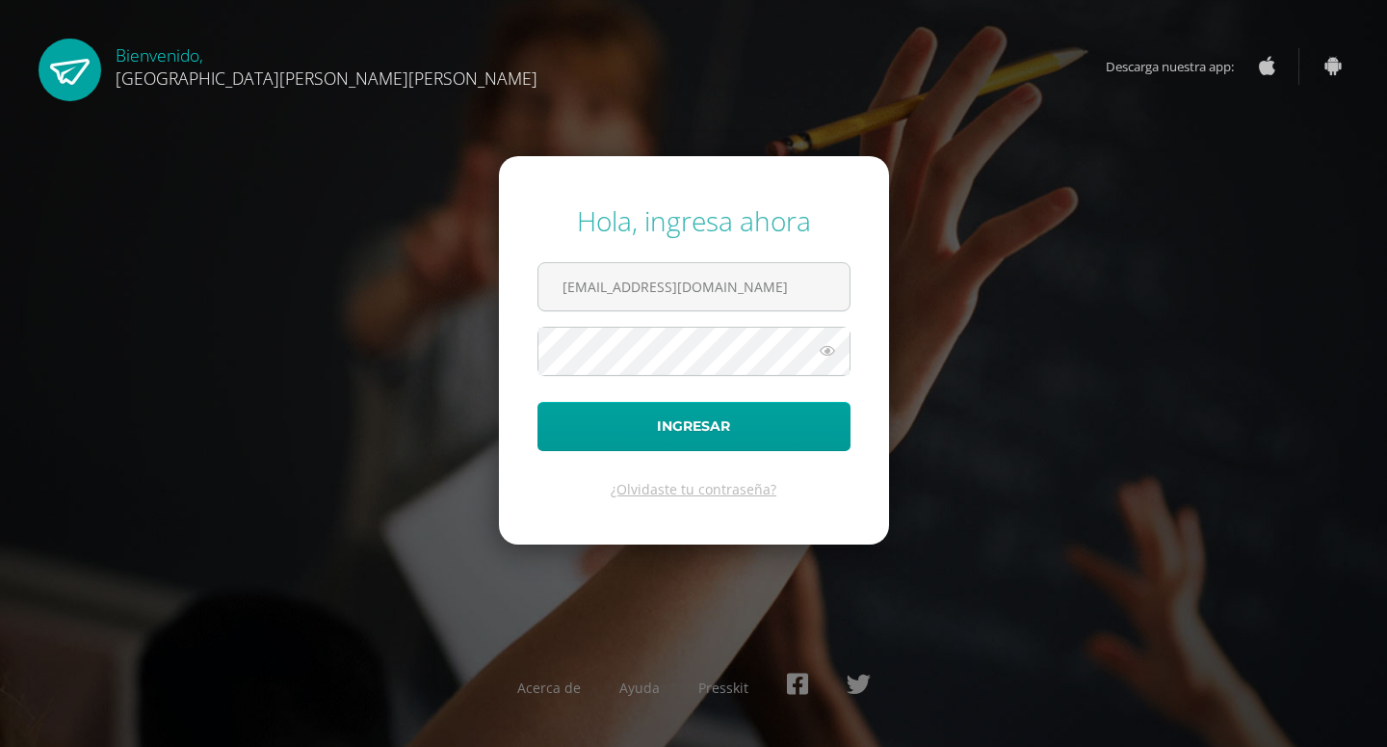
type input "yingxu@fatima.edoo.gt"
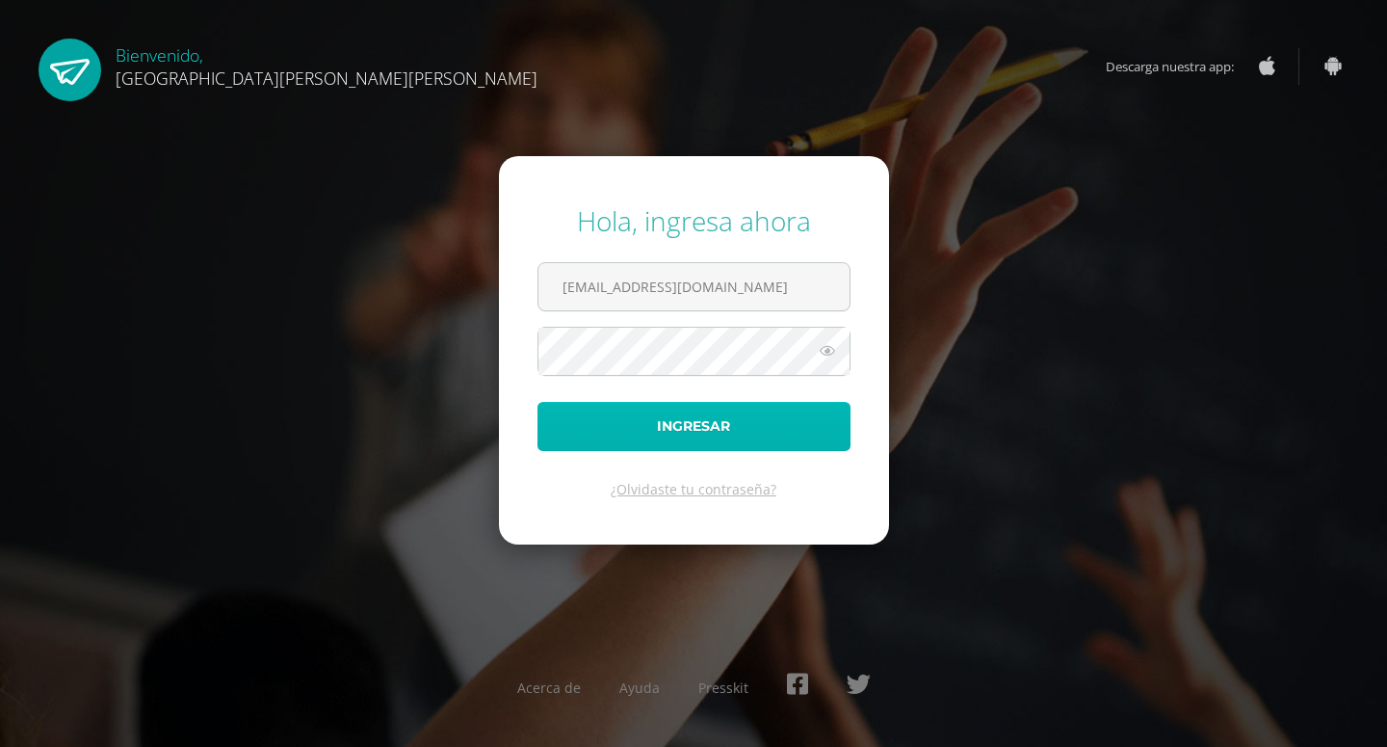
click at [835, 419] on button "Ingresar" at bounding box center [694, 426] width 313 height 49
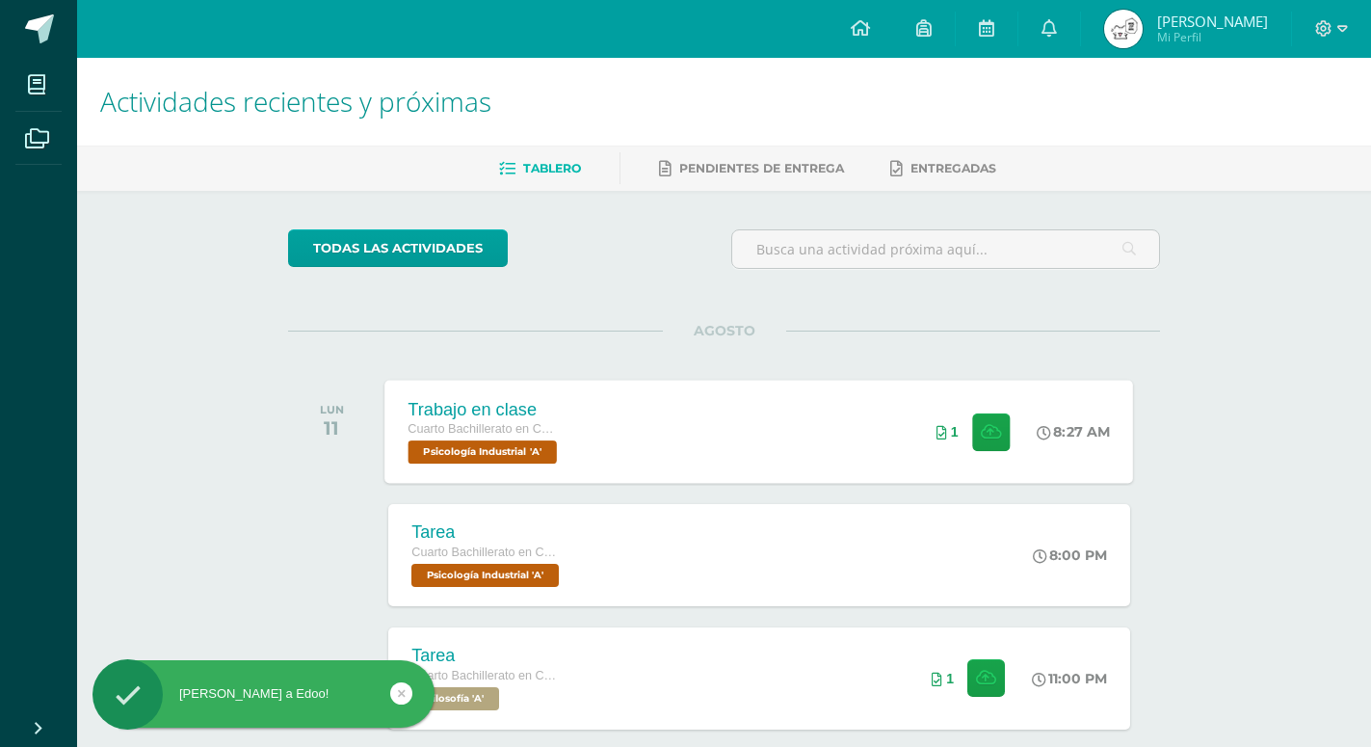
click at [685, 382] on div "Trabajo en clase Cuarto Bachillerato en CCLL en Diseño Grafico Psicología Indus…" at bounding box center [759, 431] width 749 height 103
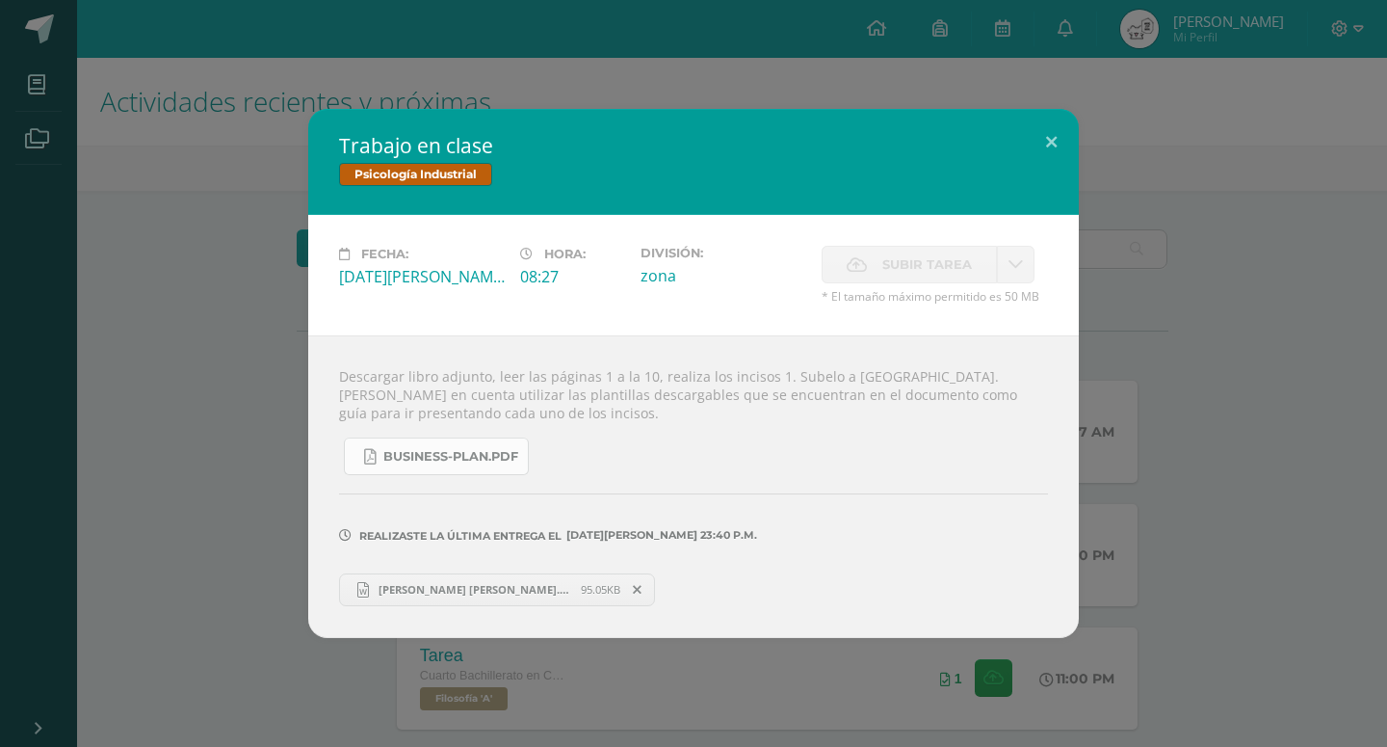
click at [460, 464] on span "business-plan.pdf" at bounding box center [450, 456] width 135 height 15
click at [1052, 167] on button at bounding box center [1051, 142] width 55 height 66
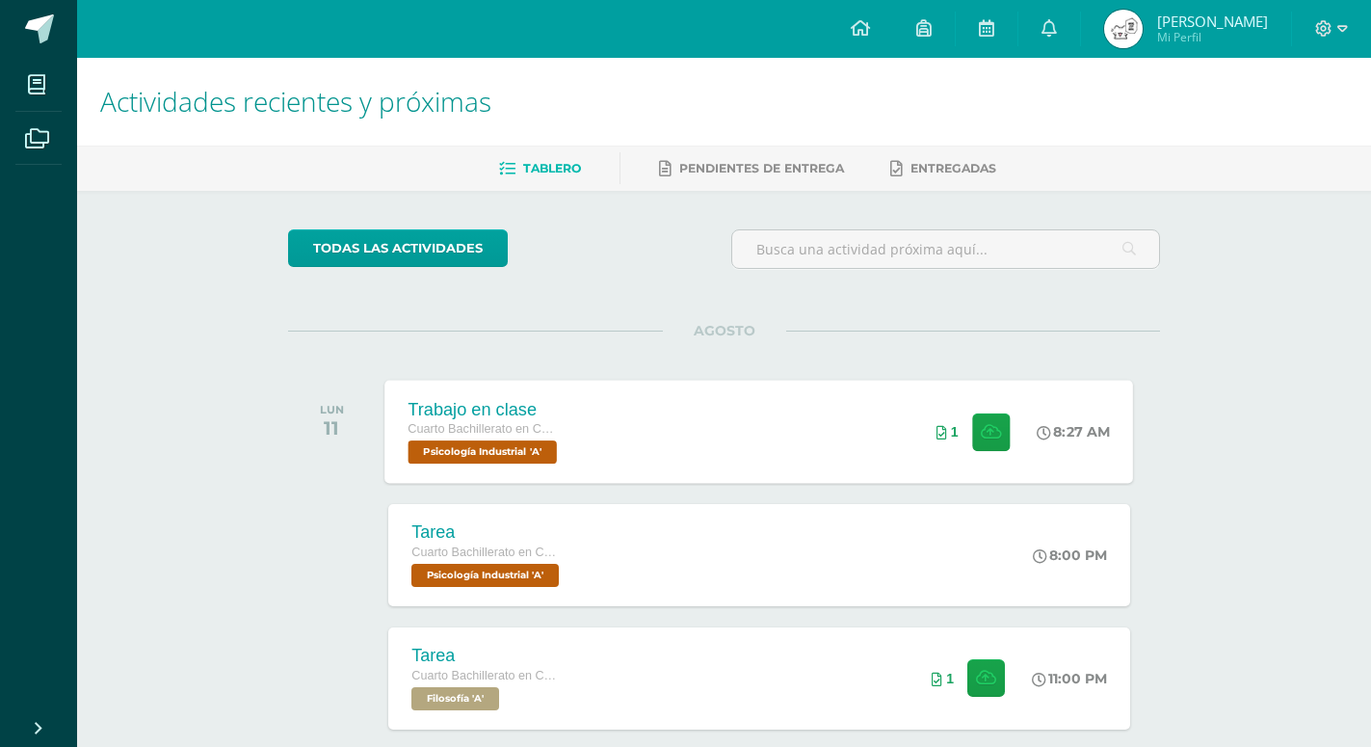
click at [592, 476] on div "Trabajo en clase Cuarto Bachillerato en CCLL en Diseño Grafico Psicología Indus…" at bounding box center [759, 431] width 749 height 103
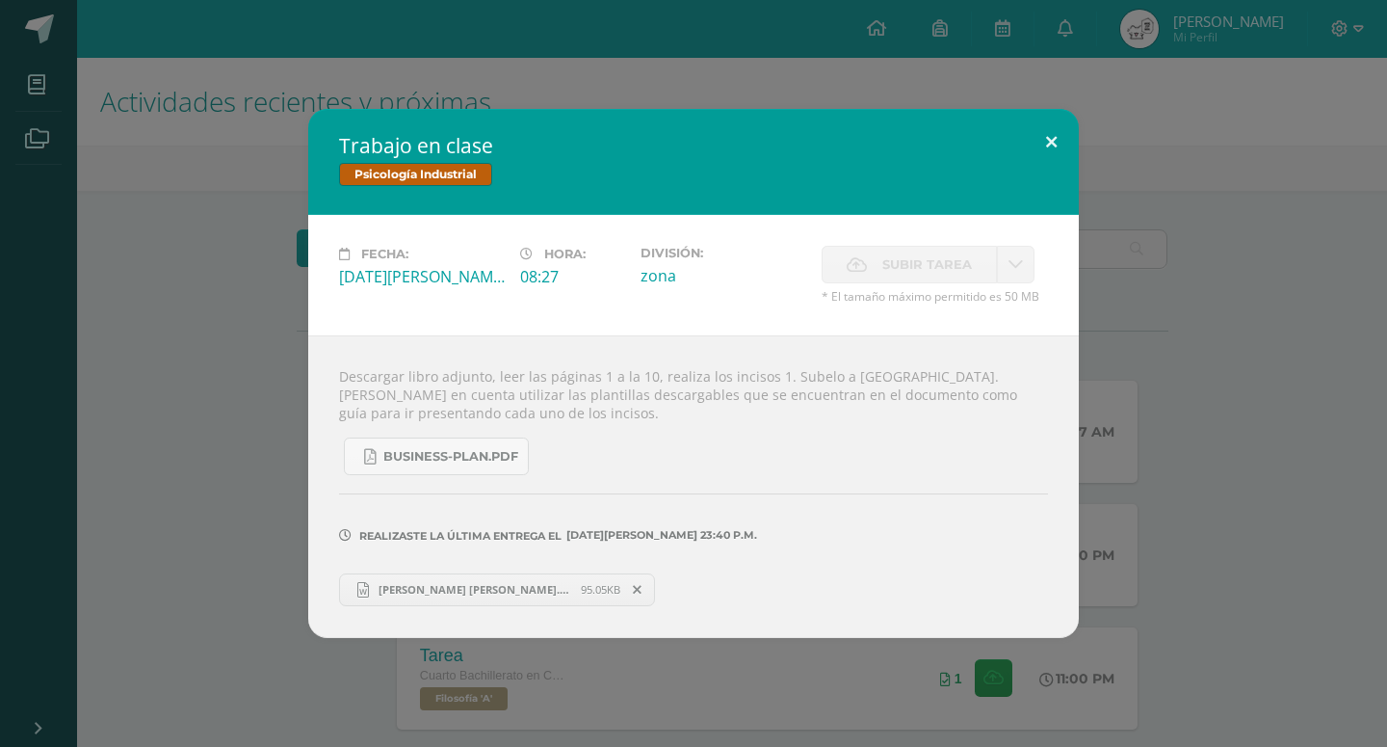
click at [1044, 174] on button at bounding box center [1051, 142] width 55 height 66
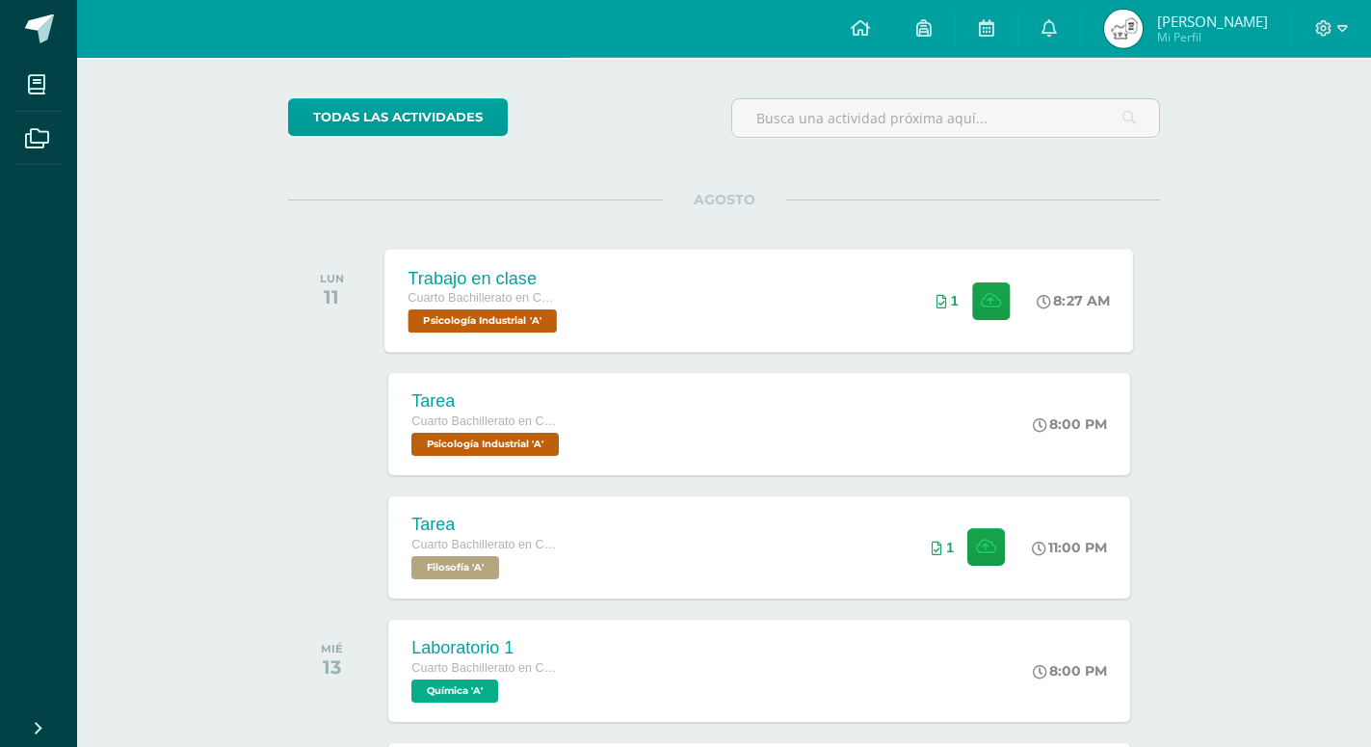
scroll to position [197, 0]
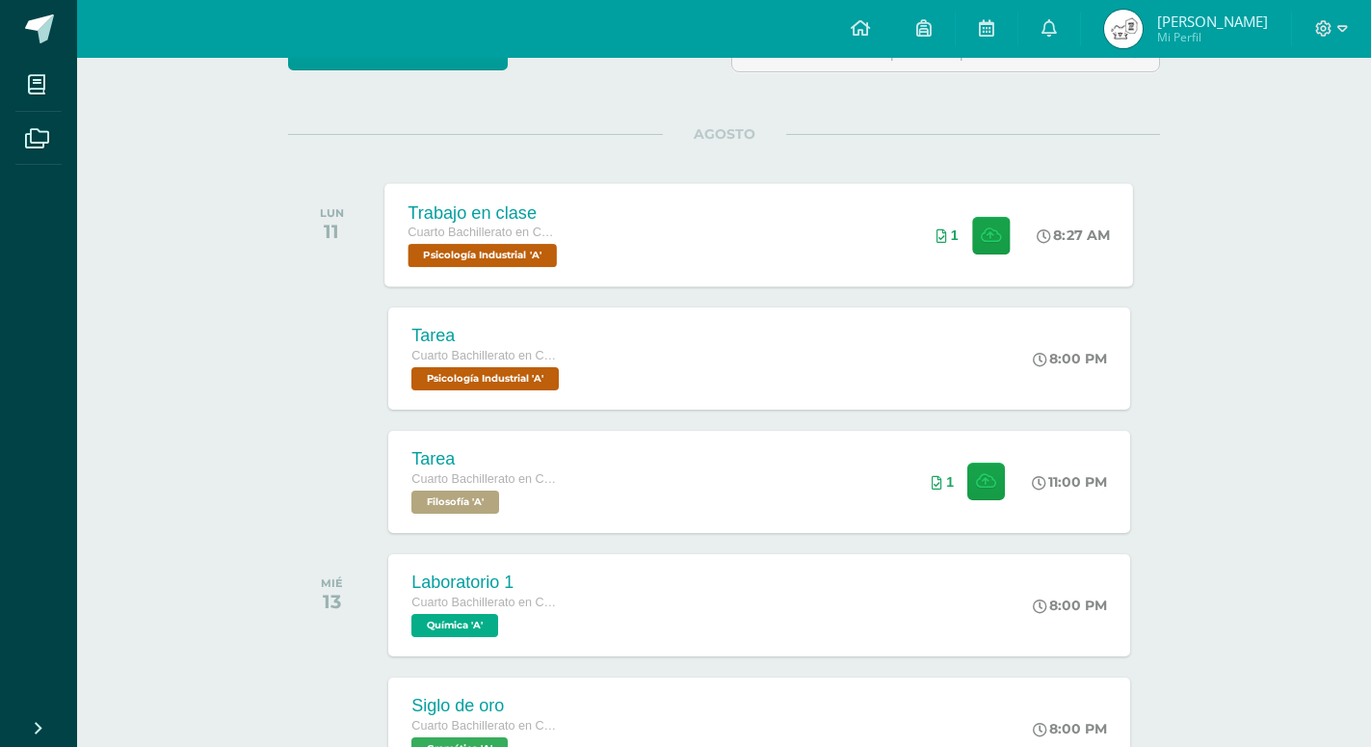
click at [773, 270] on div "Trabajo en clase Cuarto Bachillerato en CCLL en Diseño Grafico Psicología Indus…" at bounding box center [759, 234] width 749 height 103
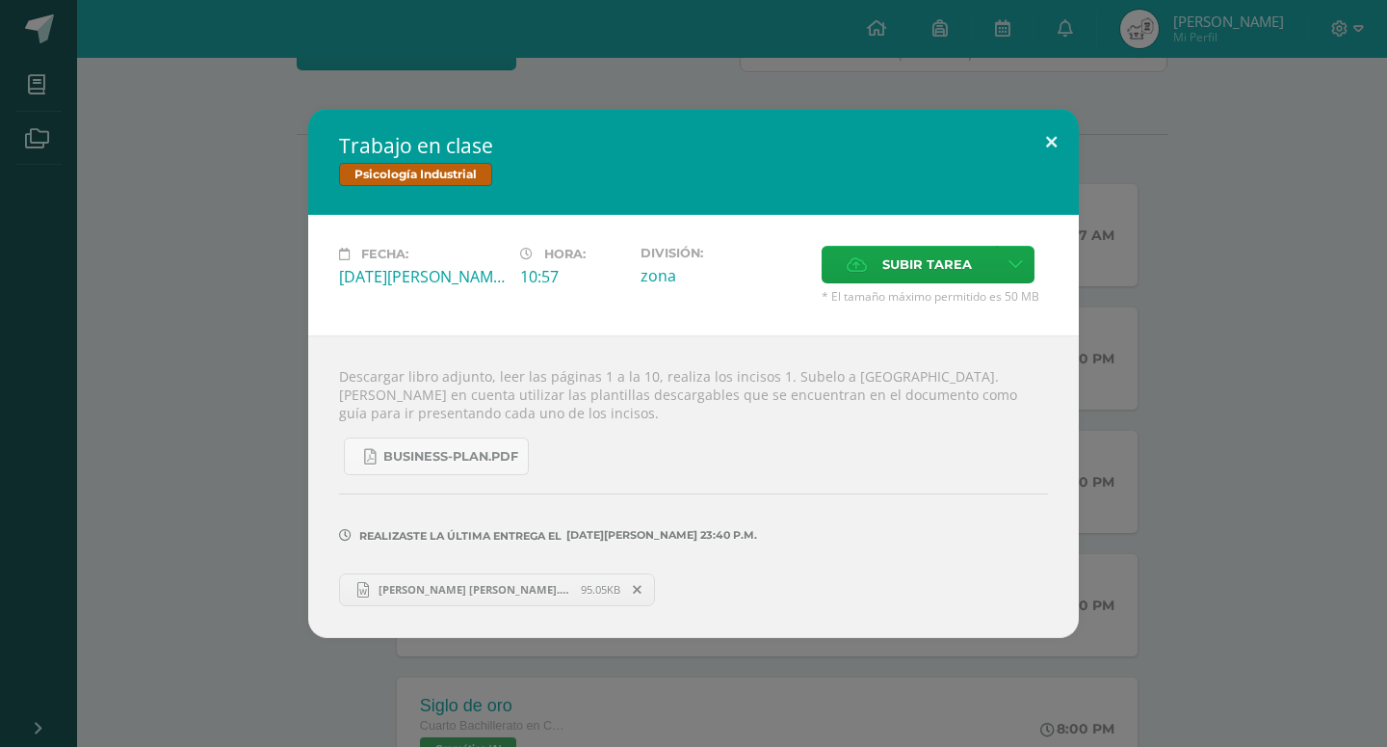
click at [1052, 159] on button at bounding box center [1051, 142] width 55 height 66
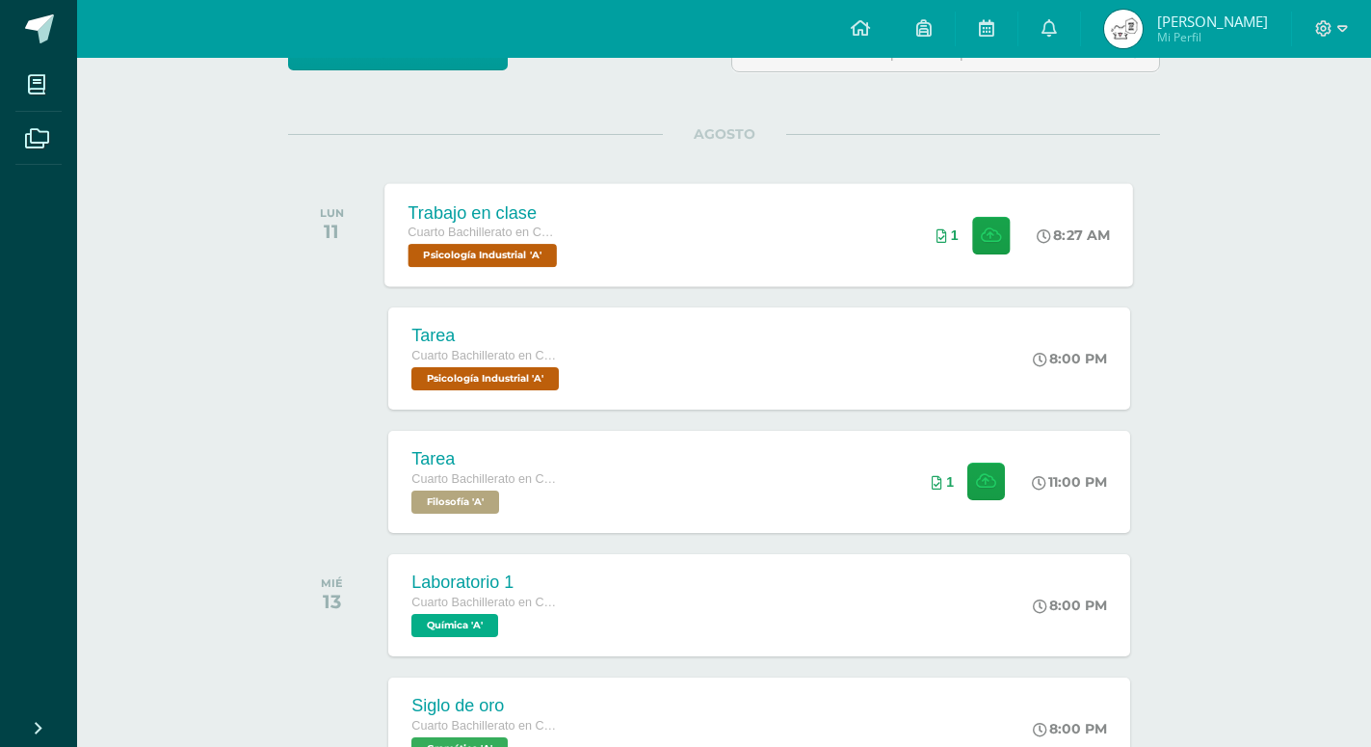
click at [858, 238] on div "Trabajo en clase Cuarto Bachillerato en CCLL en Diseño Grafico Psicología Indus…" at bounding box center [759, 234] width 749 height 103
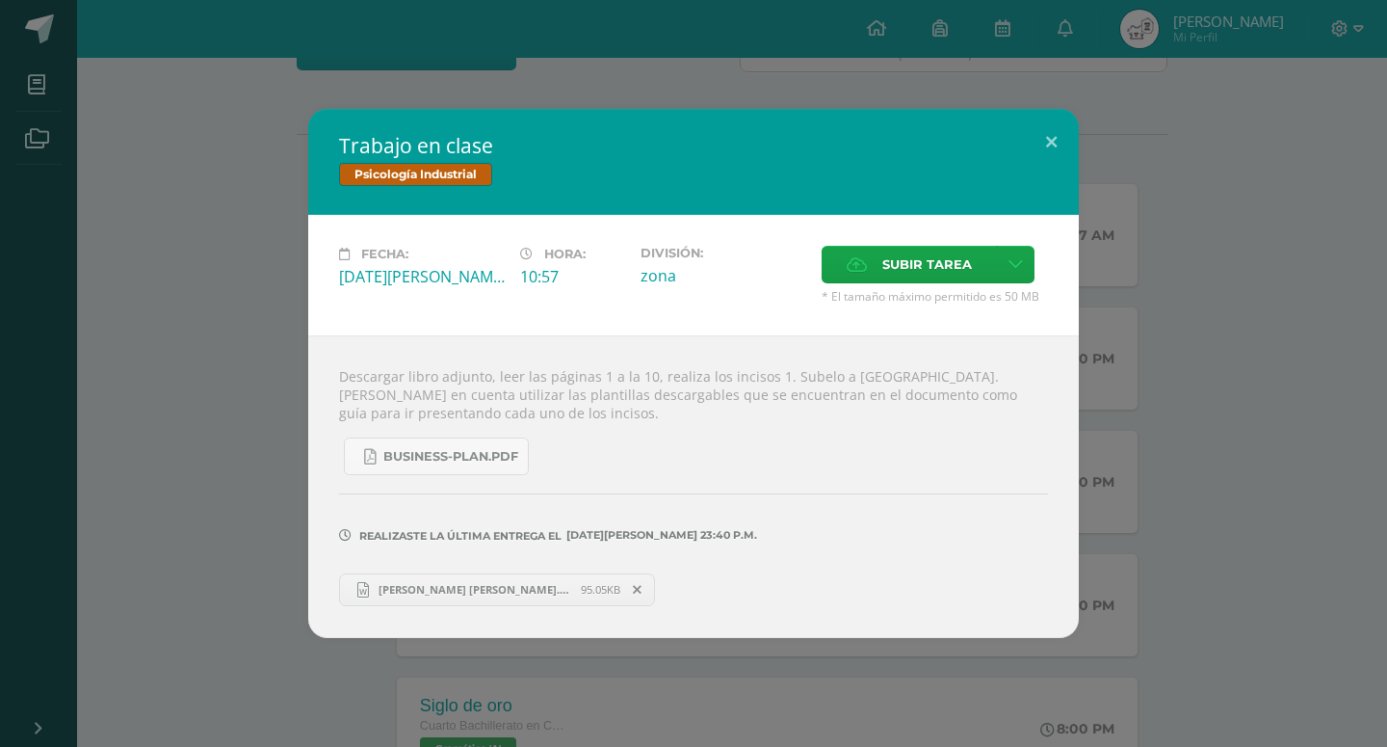
click at [415, 573] on link "Sueyi Sofia Argueta Ying Xu.docx 95.05KB" at bounding box center [497, 589] width 316 height 33
click at [423, 582] on span "Sueyi Sofia Argueta Ying Xu.docx" at bounding box center [475, 589] width 212 height 14
click at [158, 746] on div "Trabajo en clase Psicología Industrial Fecha: [DATE][PERSON_NAME] Hora: 10:57 D…" at bounding box center [693, 373] width 1387 height 747
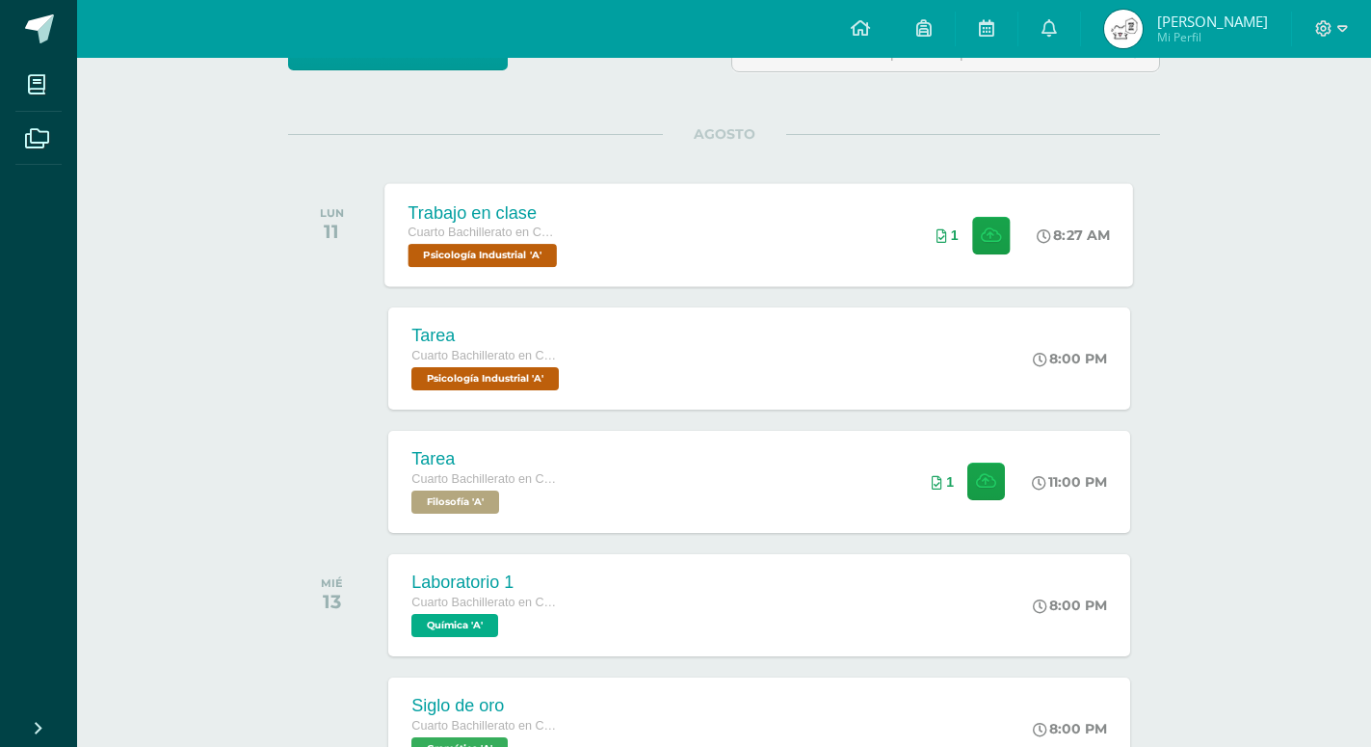
click at [754, 226] on div "Trabajo en clase Cuarto Bachillerato en CCLL en Diseño Grafico Psicología Indus…" at bounding box center [759, 234] width 749 height 103
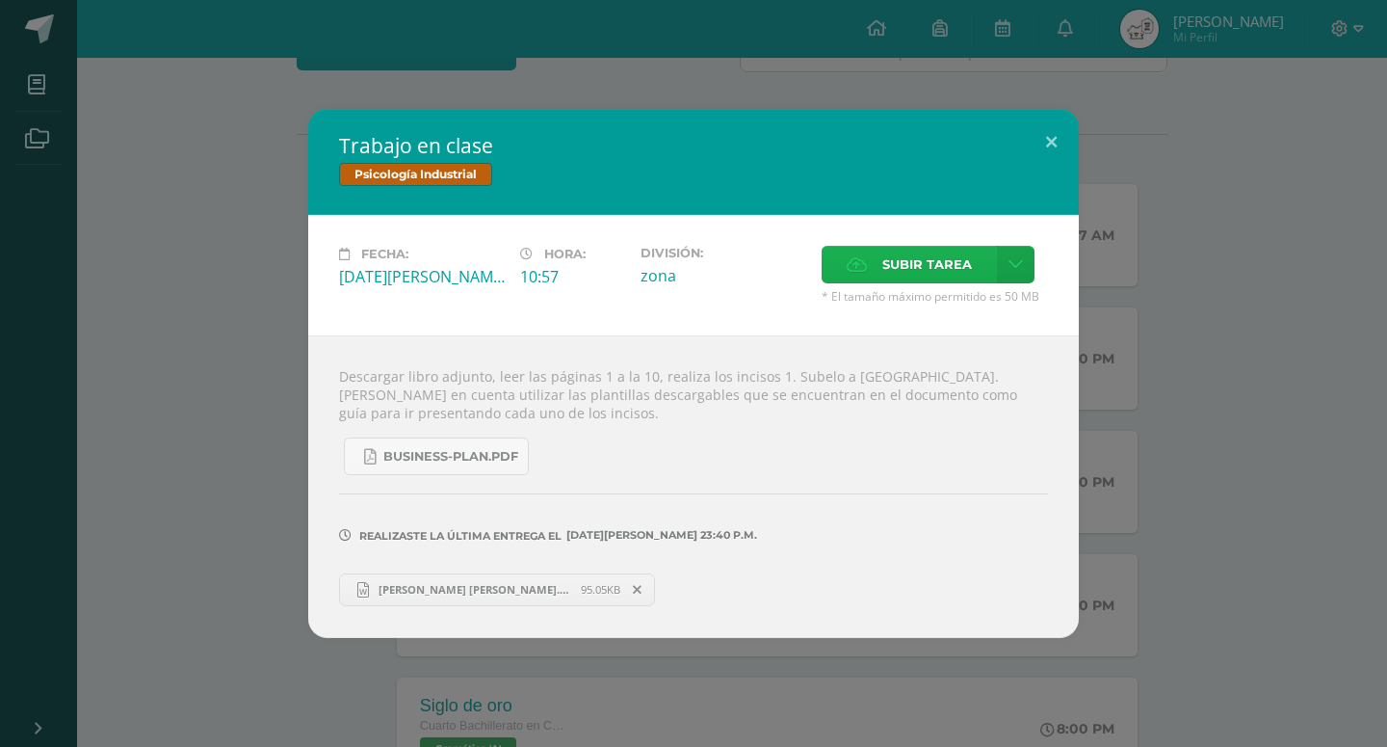
click at [954, 282] on span "Subir tarea" at bounding box center [927, 265] width 90 height 36
click at [0, 0] on input "Subir tarea" at bounding box center [0, 0] width 0 height 0
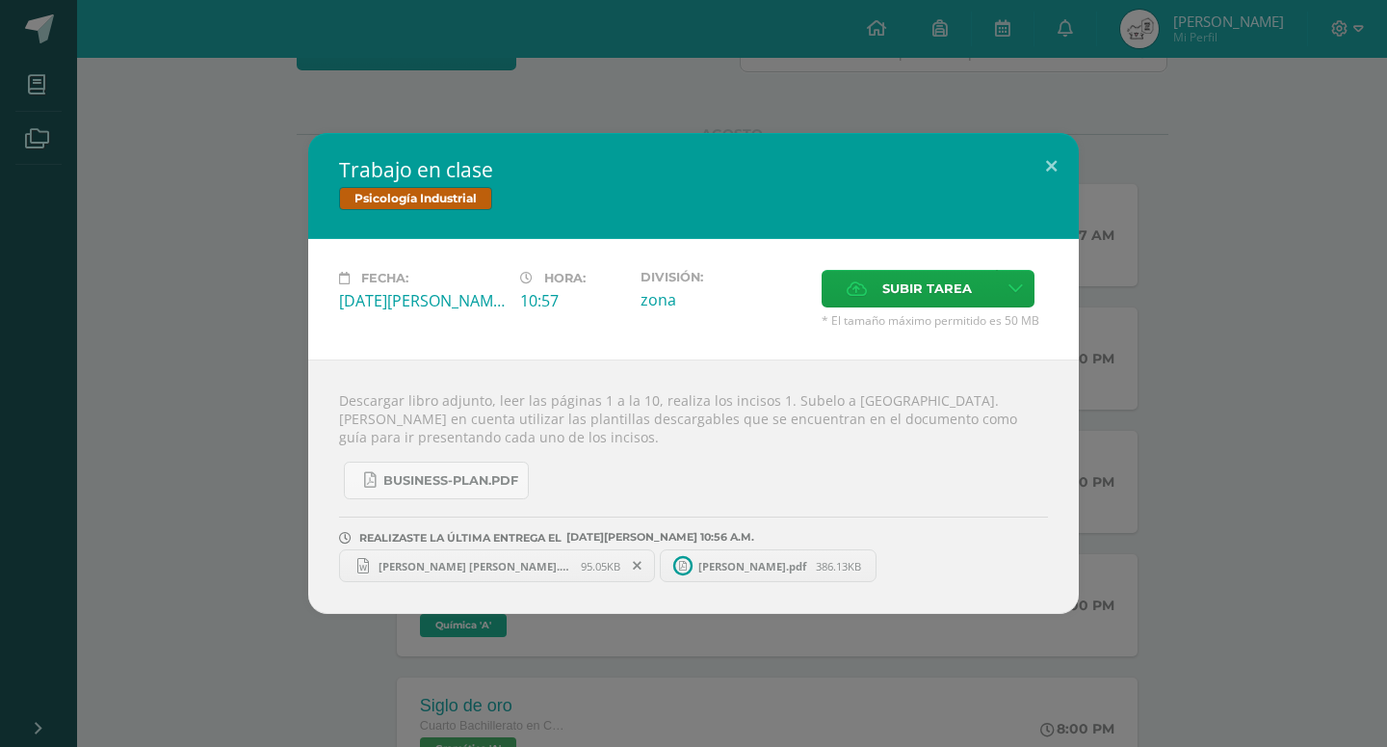
click at [1329, 50] on div "Trabajo en clase Psicología Industrial Fecha: Lunes 11 de Agosto Hora: 10:57 Di…" at bounding box center [693, 373] width 1387 height 747
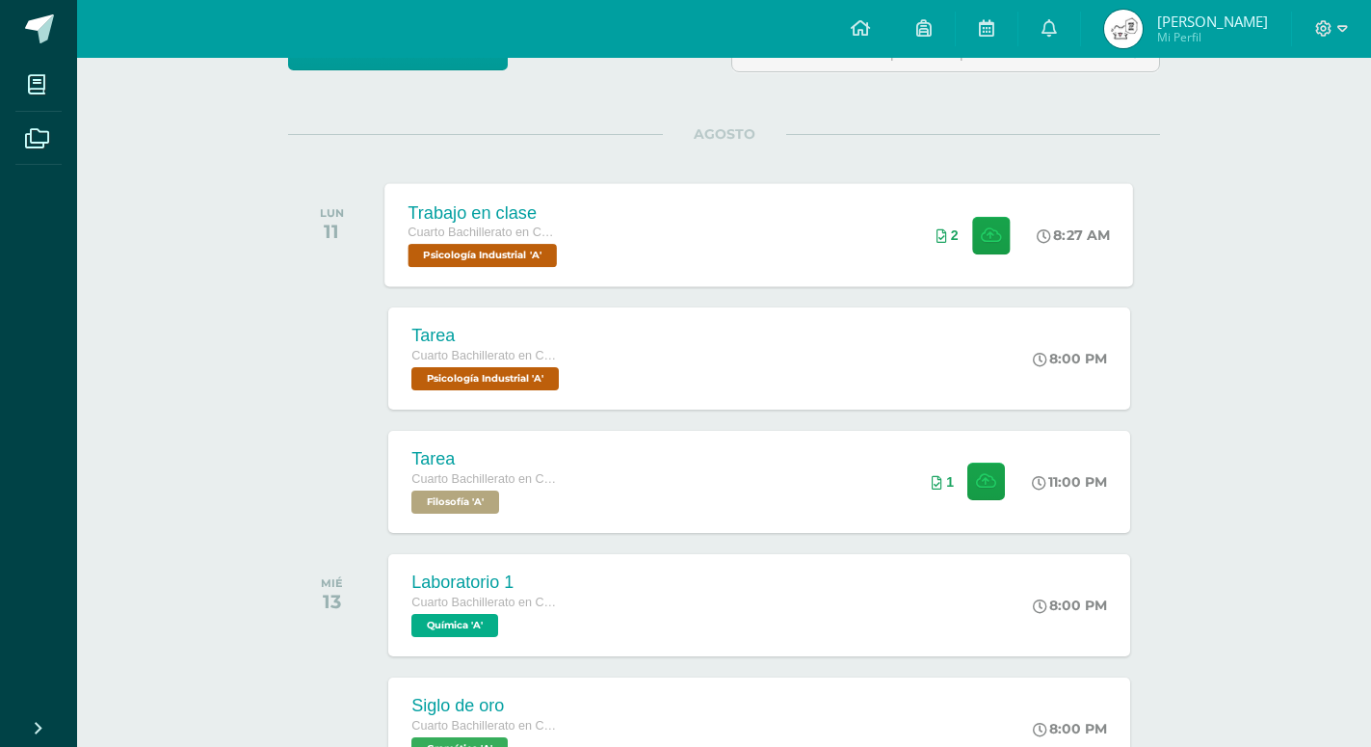
click at [846, 218] on div "Trabajo en clase Cuarto Bachillerato en CCLL en Diseño Grafico Psicología Indus…" at bounding box center [759, 234] width 749 height 103
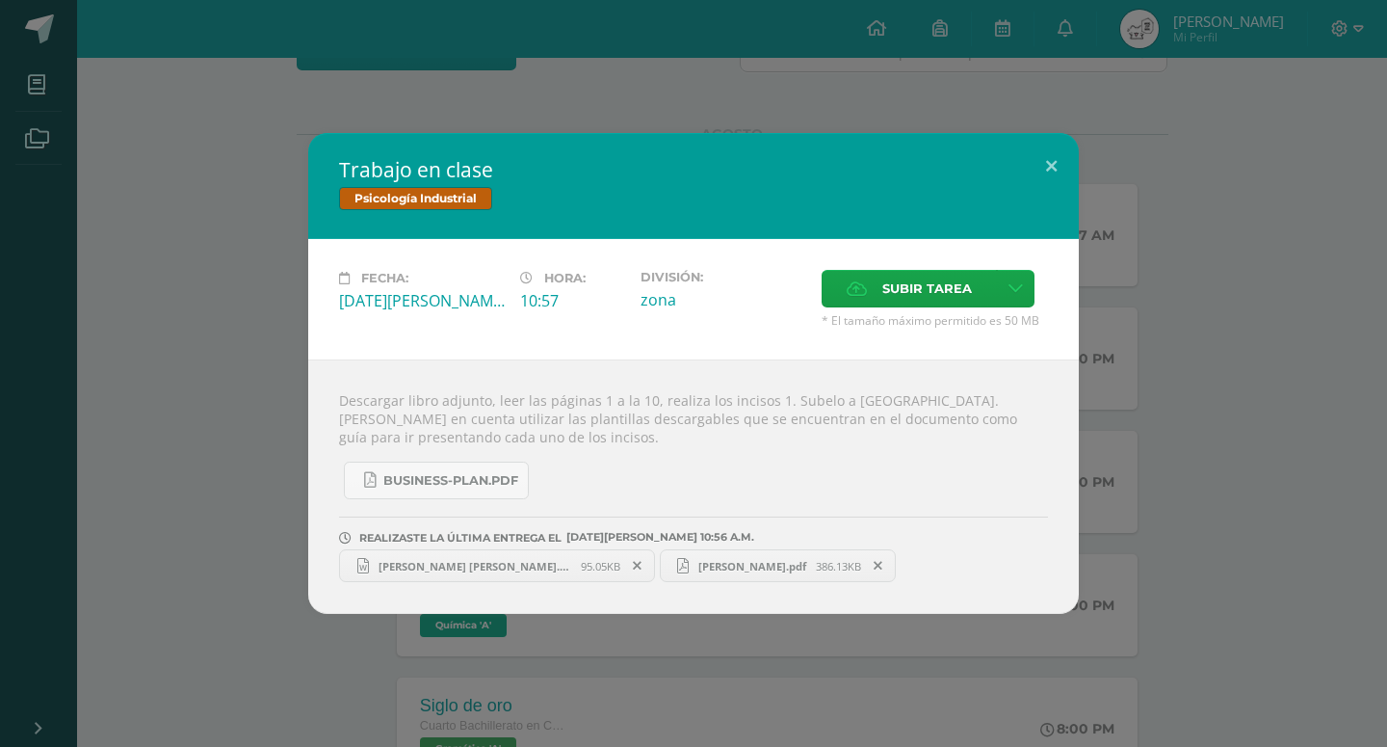
click at [1342, 37] on div "Trabajo en clase Psicología Industrial Fecha: Lunes 11 de Agosto Hora: 10:57 Di…" at bounding box center [693, 373] width 1387 height 747
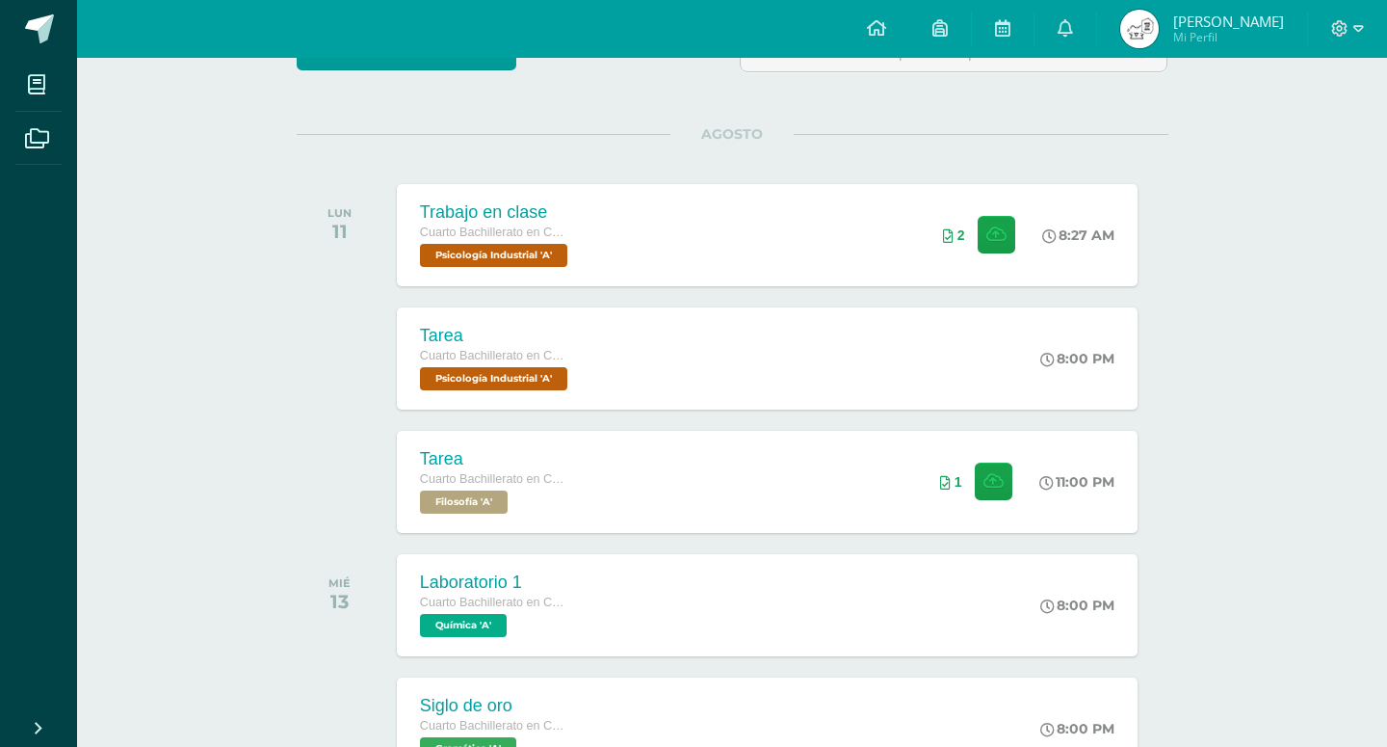
click at [1330, 21] on div "Trabajo en clase Psicología Industrial Fecha: Lunes 11 de Agosto Hora: 10:57 Di…" at bounding box center [693, 373] width 1387 height 747
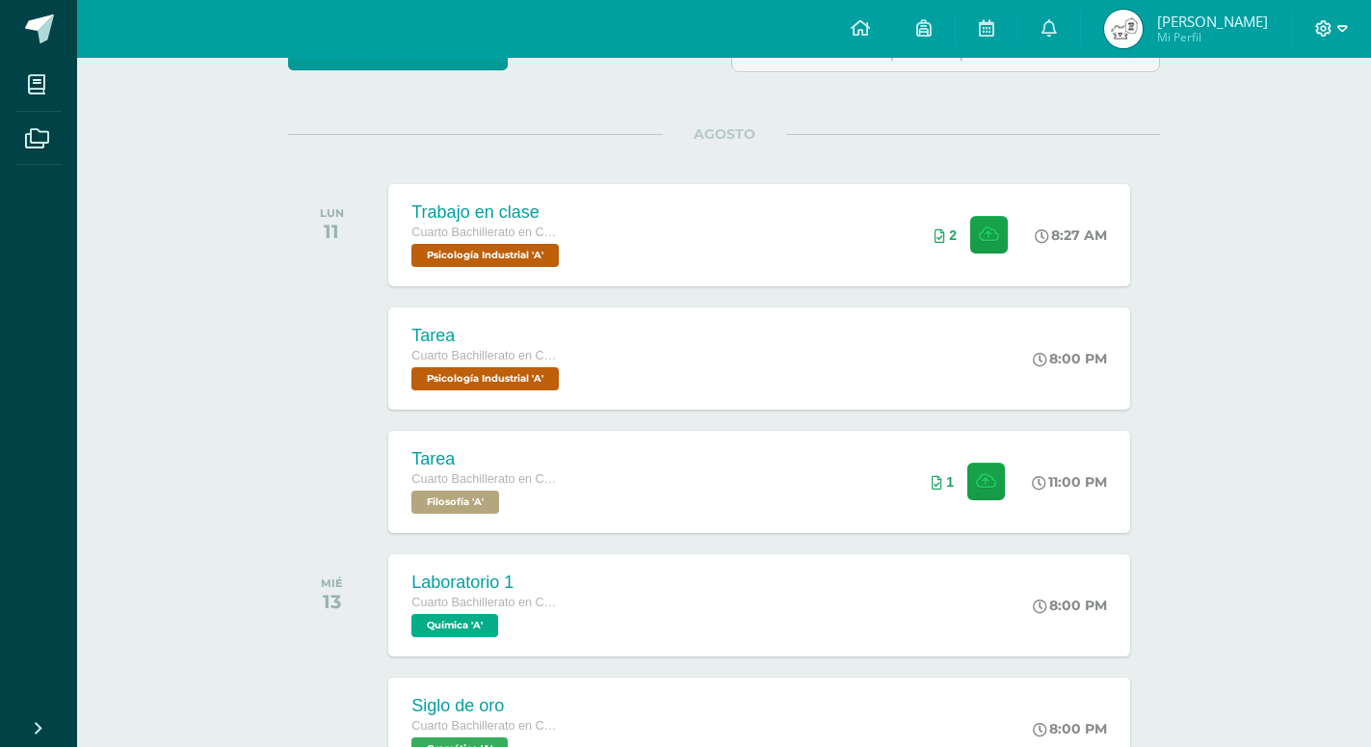
click at [1334, 25] on span at bounding box center [1331, 28] width 33 height 21
click at [1306, 132] on span "Cerrar sesión" at bounding box center [1282, 131] width 87 height 18
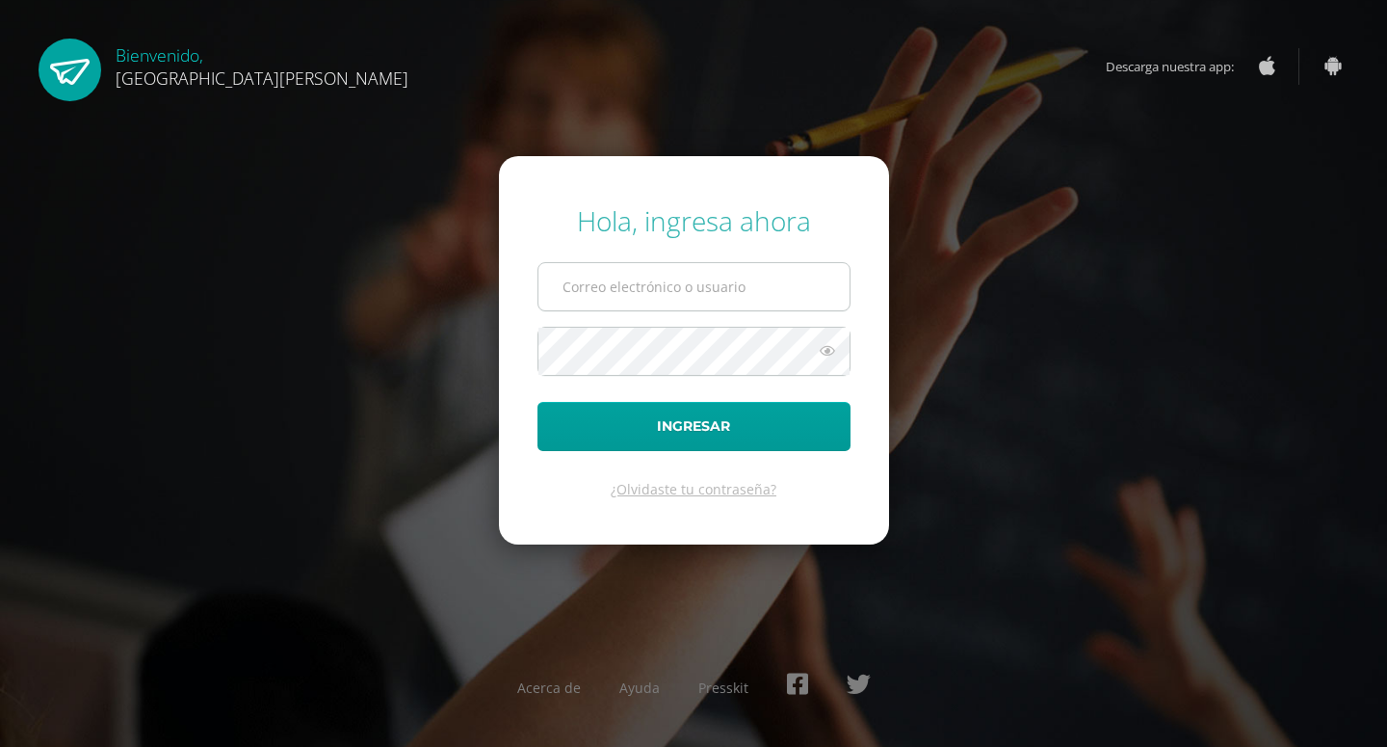
click at [679, 286] on input "text" at bounding box center [694, 286] width 311 height 47
type input "20180058"
click at [820, 355] on icon at bounding box center [827, 350] width 25 height 23
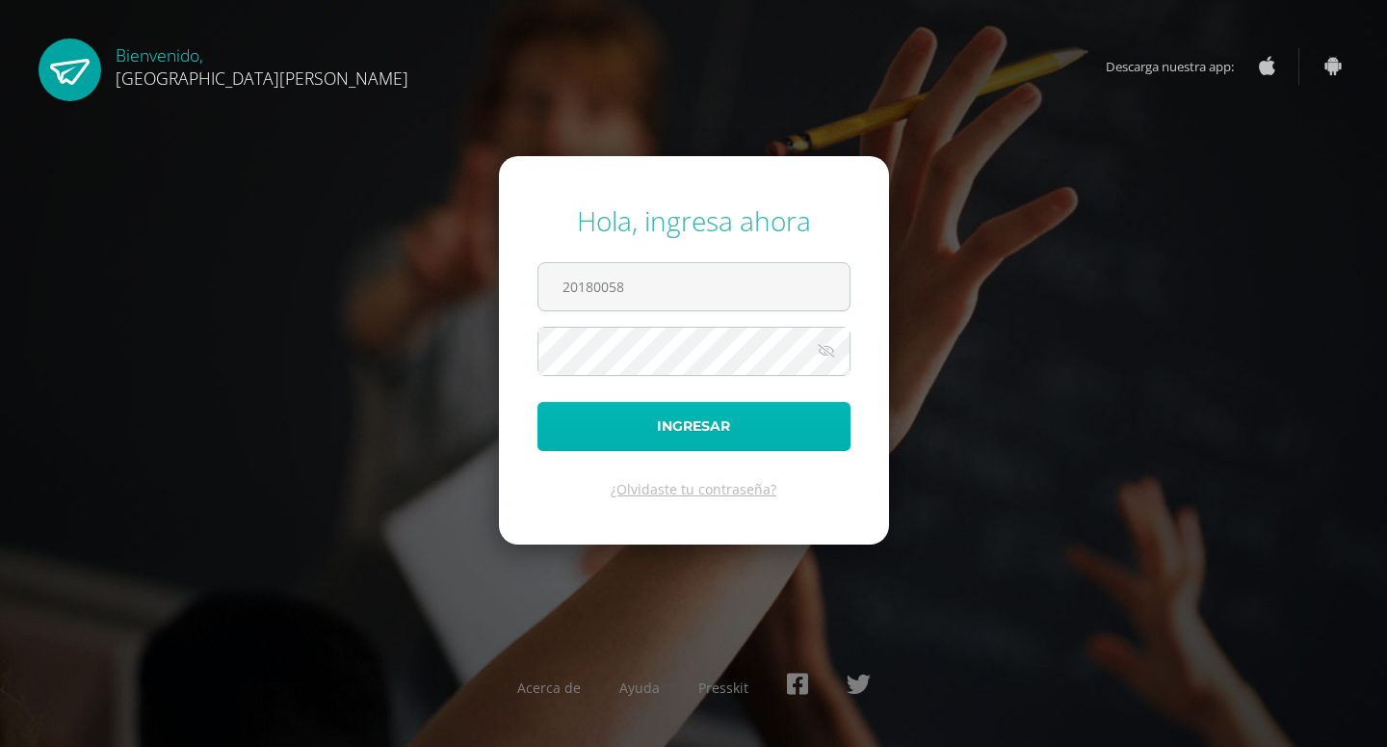
click at [706, 431] on button "Ingresar" at bounding box center [694, 426] width 313 height 49
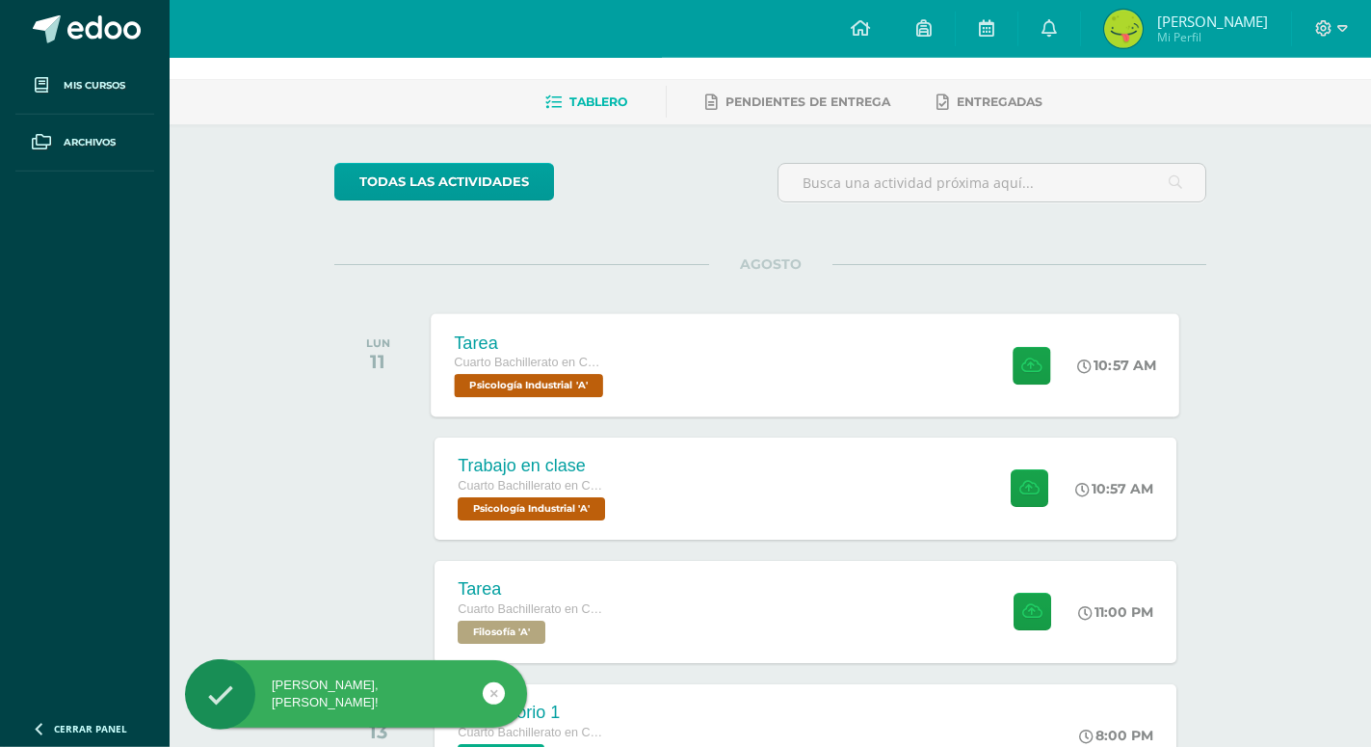
scroll to position [98, 0]
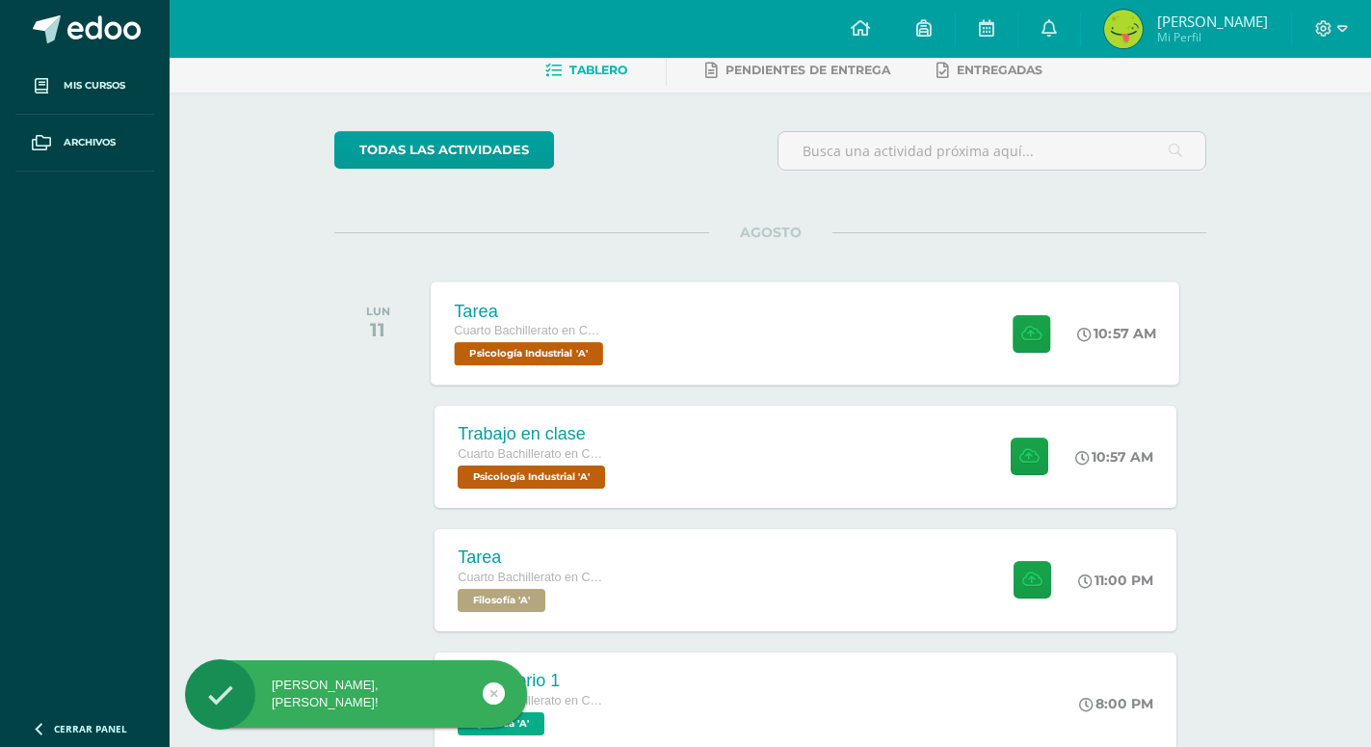
click at [839, 346] on div "Tarea Cuarto Bachillerato en CCLL en Diseño Grafico Psicología Industrial 'A' 1…" at bounding box center [806, 332] width 749 height 103
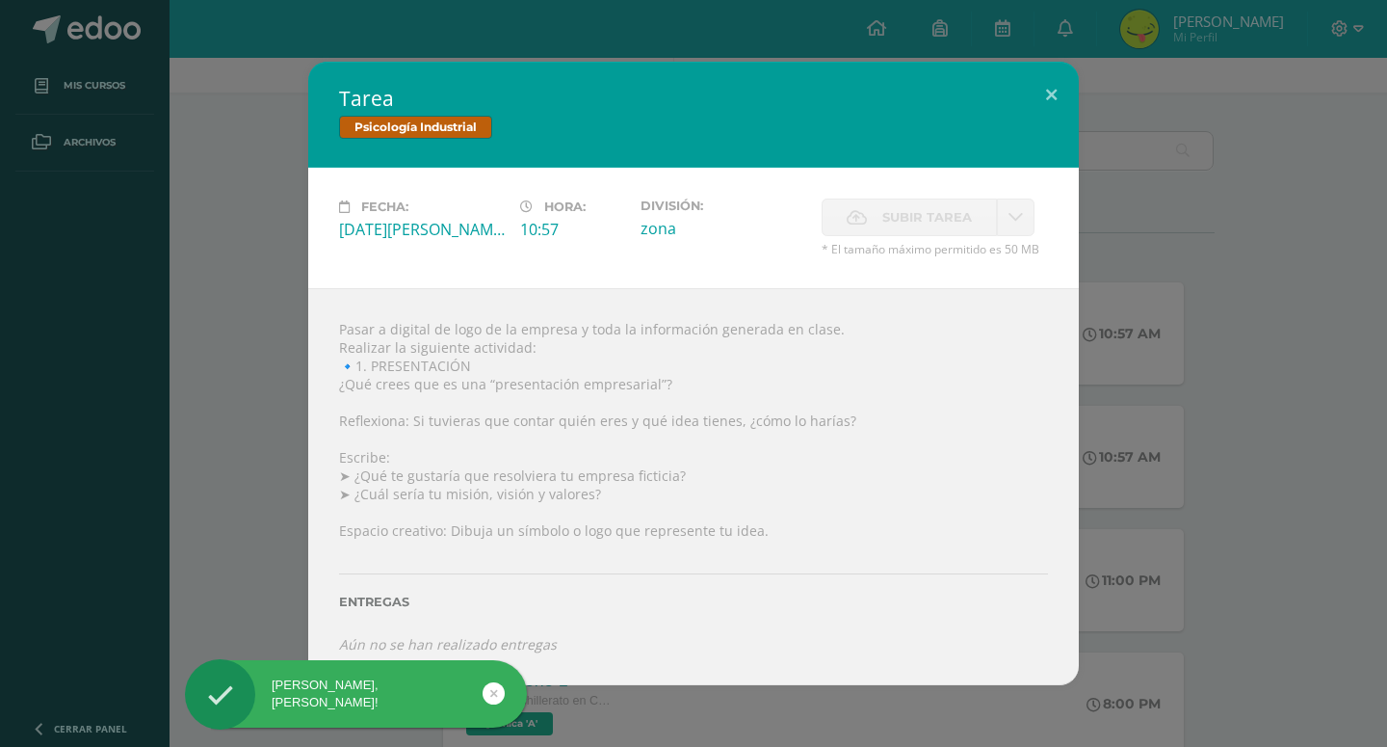
click at [1318, 303] on div "Tarea Psicología Industrial Fecha: [DATE][PERSON_NAME] Hora: 10:57 División: zo…" at bounding box center [694, 373] width 1372 height 622
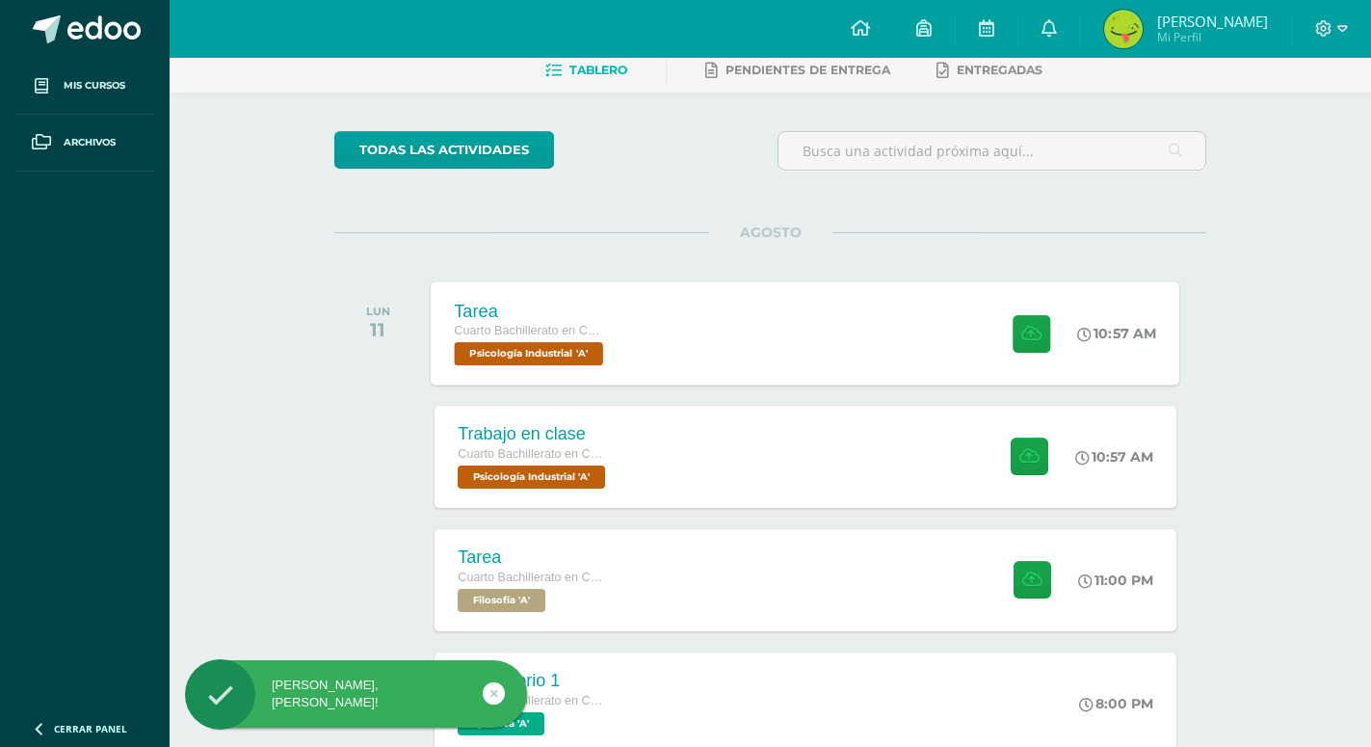
click at [843, 336] on div "Tarea Cuarto Bachillerato en CCLL en Diseño Grafico Psicología Industrial 'A' 1…" at bounding box center [806, 332] width 749 height 103
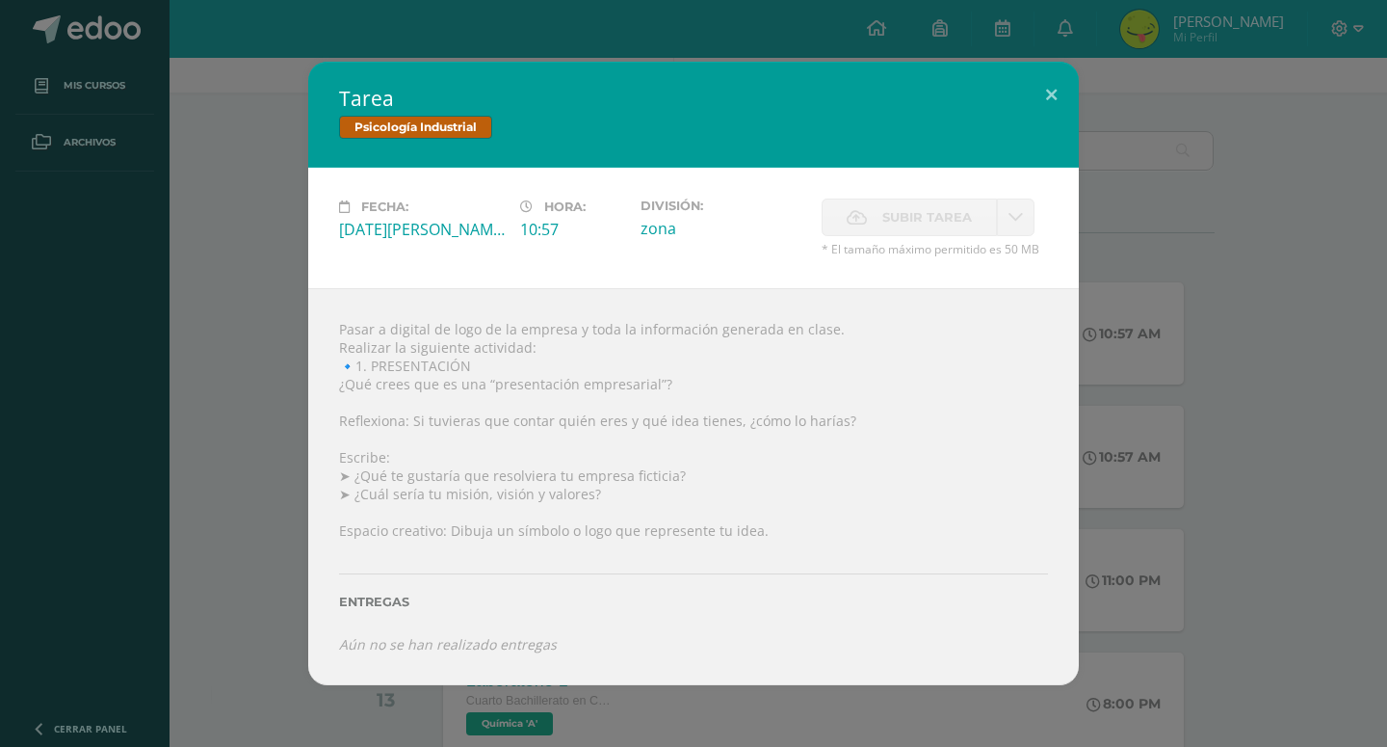
click at [1274, 325] on div "Tarea Psicología Industrial Fecha: [DATE][PERSON_NAME] Hora: 10:57 División: zo…" at bounding box center [694, 373] width 1372 height 622
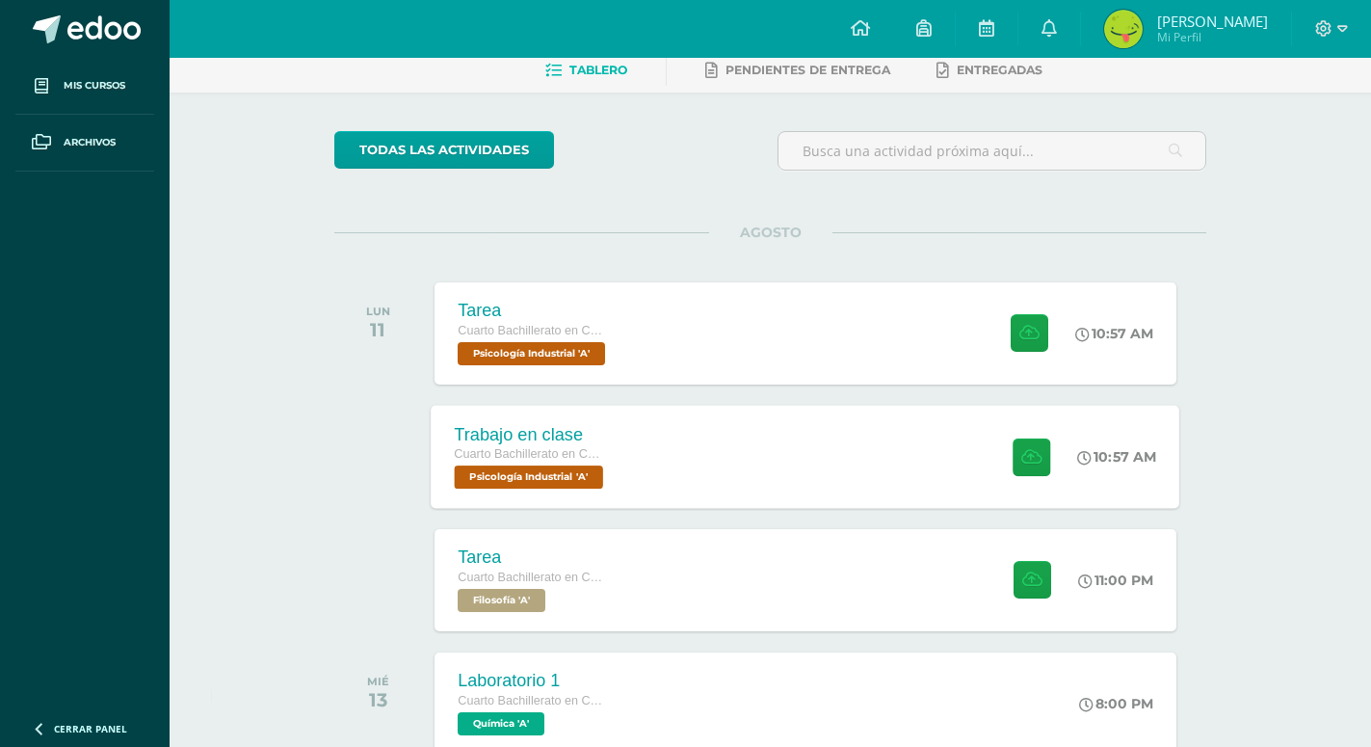
click at [820, 459] on div "Trabajo en clase Cuarto Bachillerato en CCLL en Diseño Grafico Psicología Indus…" at bounding box center [806, 456] width 749 height 103
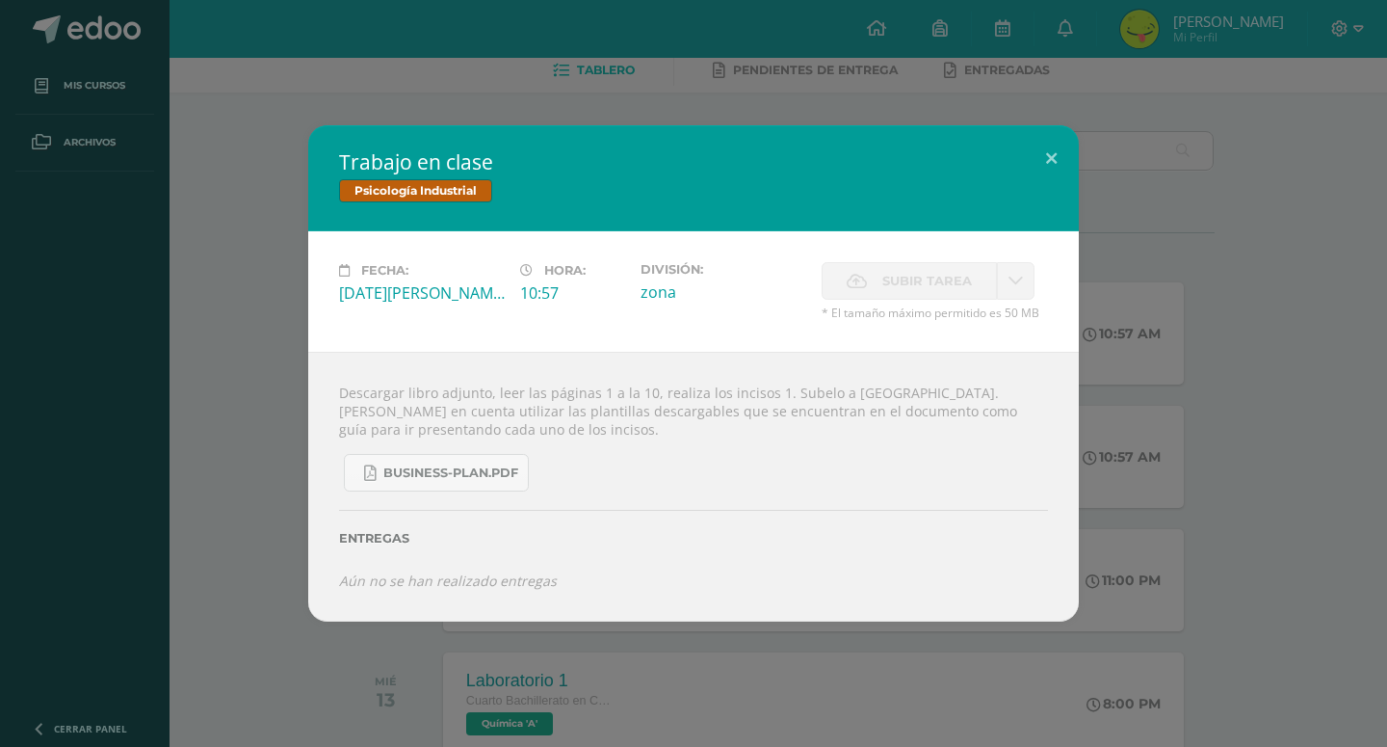
click at [1269, 306] on div "Trabajo en clase Psicología Industrial Fecha: [DATE][PERSON_NAME] Hora: 10:57 D…" at bounding box center [694, 372] width 1372 height 495
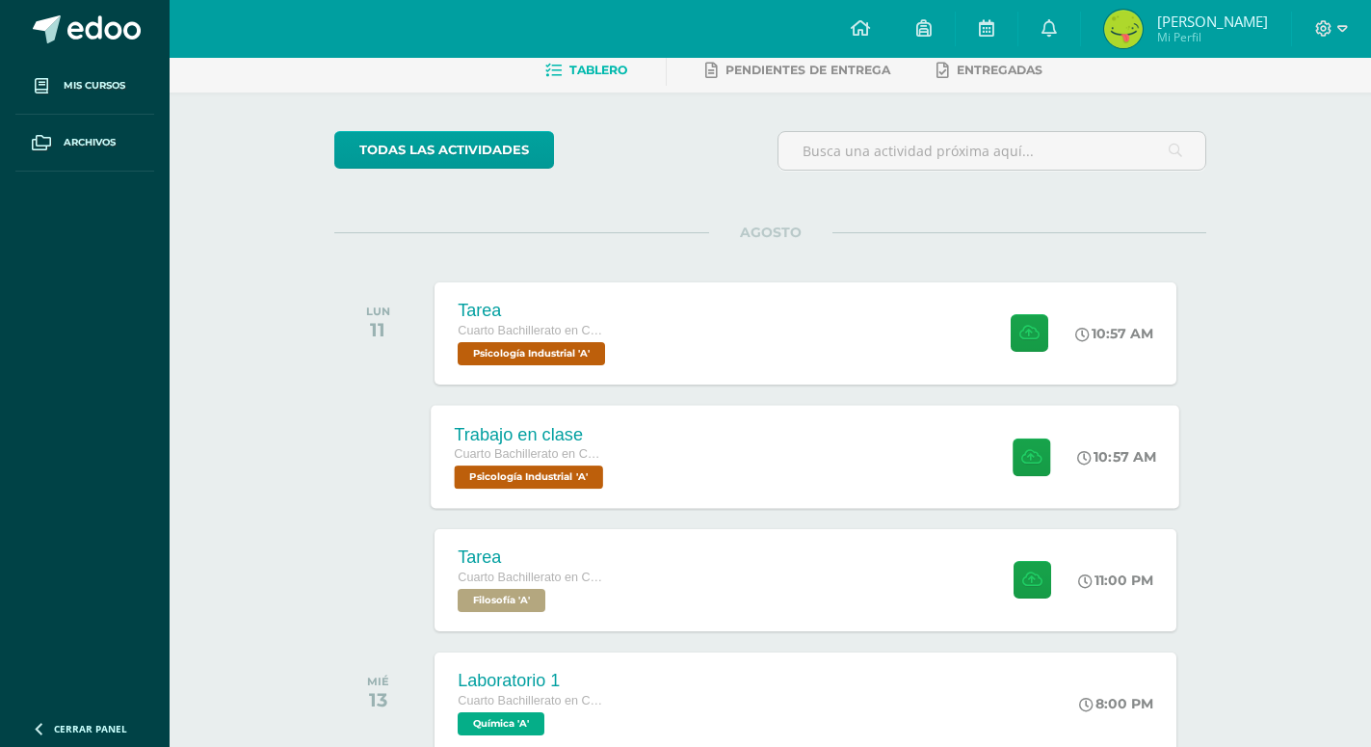
click at [849, 430] on div "Trabajo en clase Cuarto Bachillerato en CCLL en Diseño Grafico Psicología Indus…" at bounding box center [806, 456] width 749 height 103
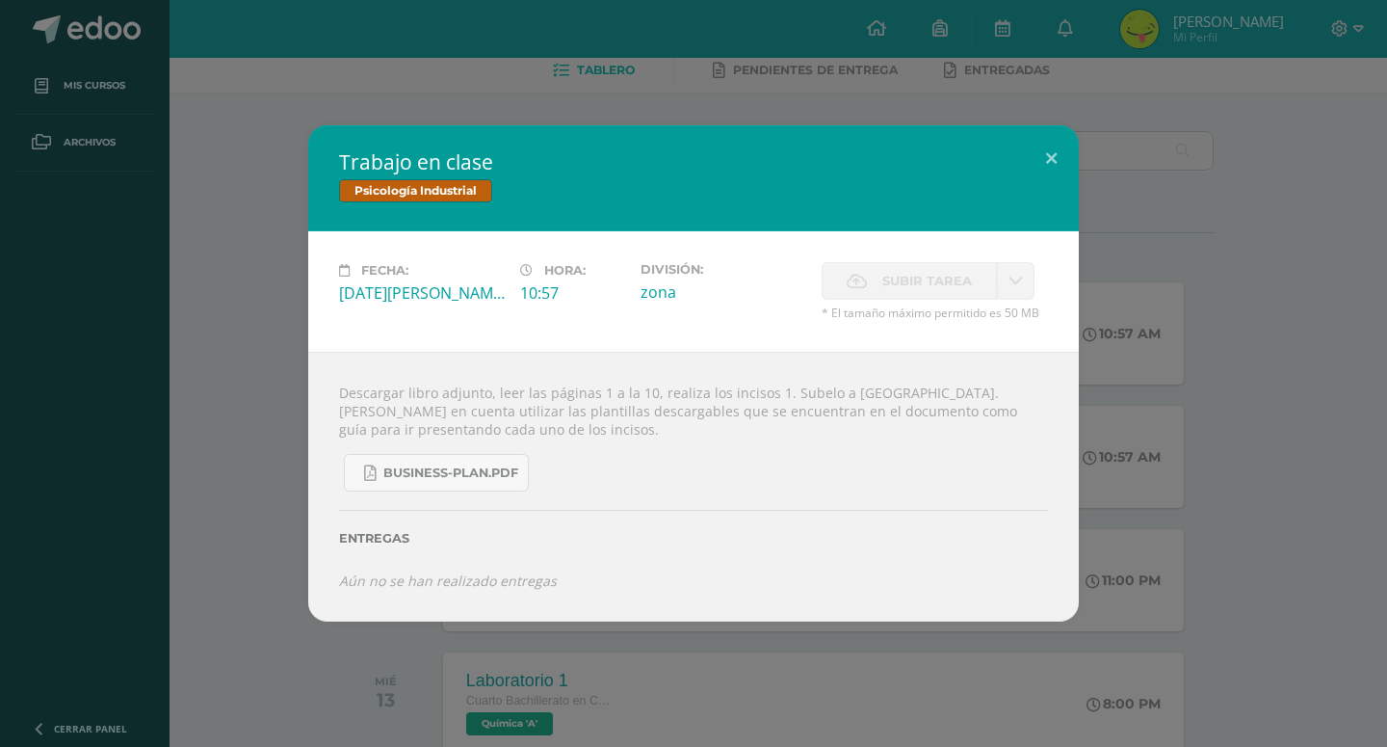
click at [1251, 452] on div "Trabajo en clase Psicología Industrial Fecha: [DATE][PERSON_NAME] Hora: 10:57 D…" at bounding box center [694, 372] width 1372 height 495
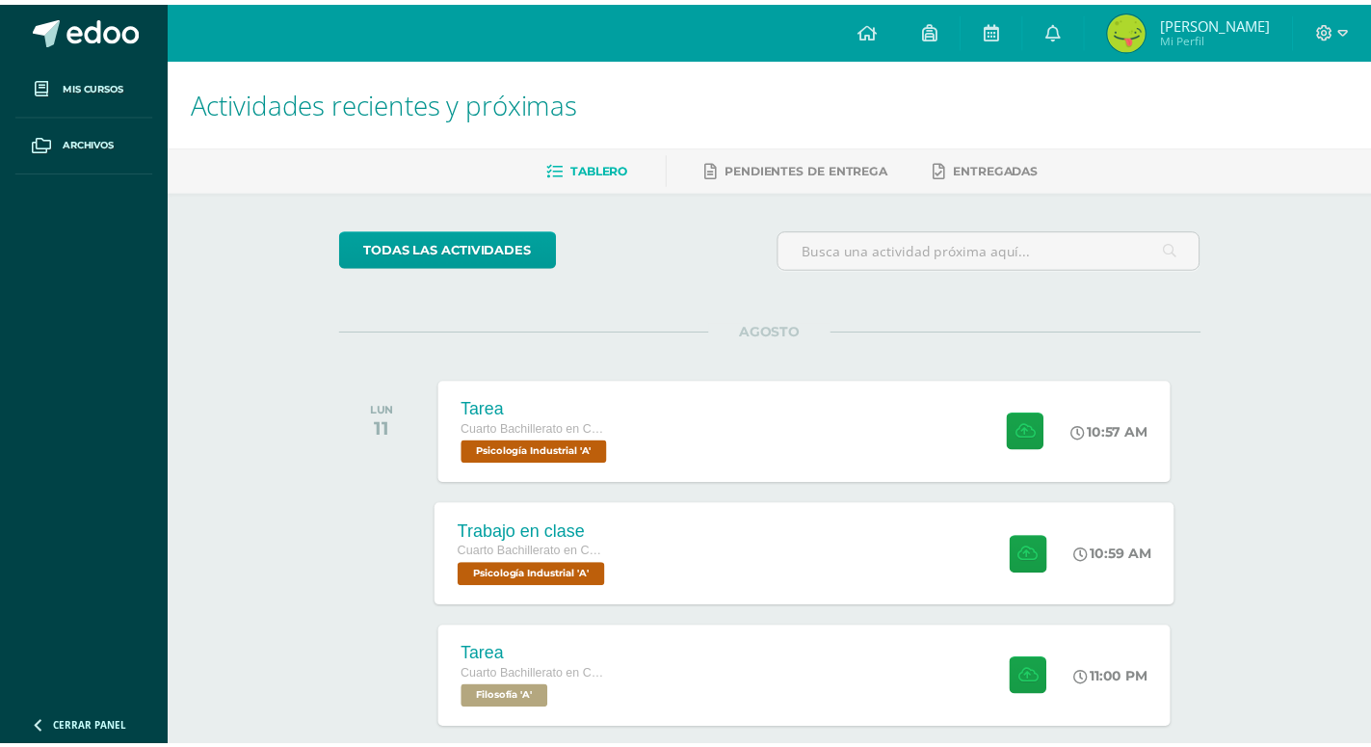
scroll to position [98, 0]
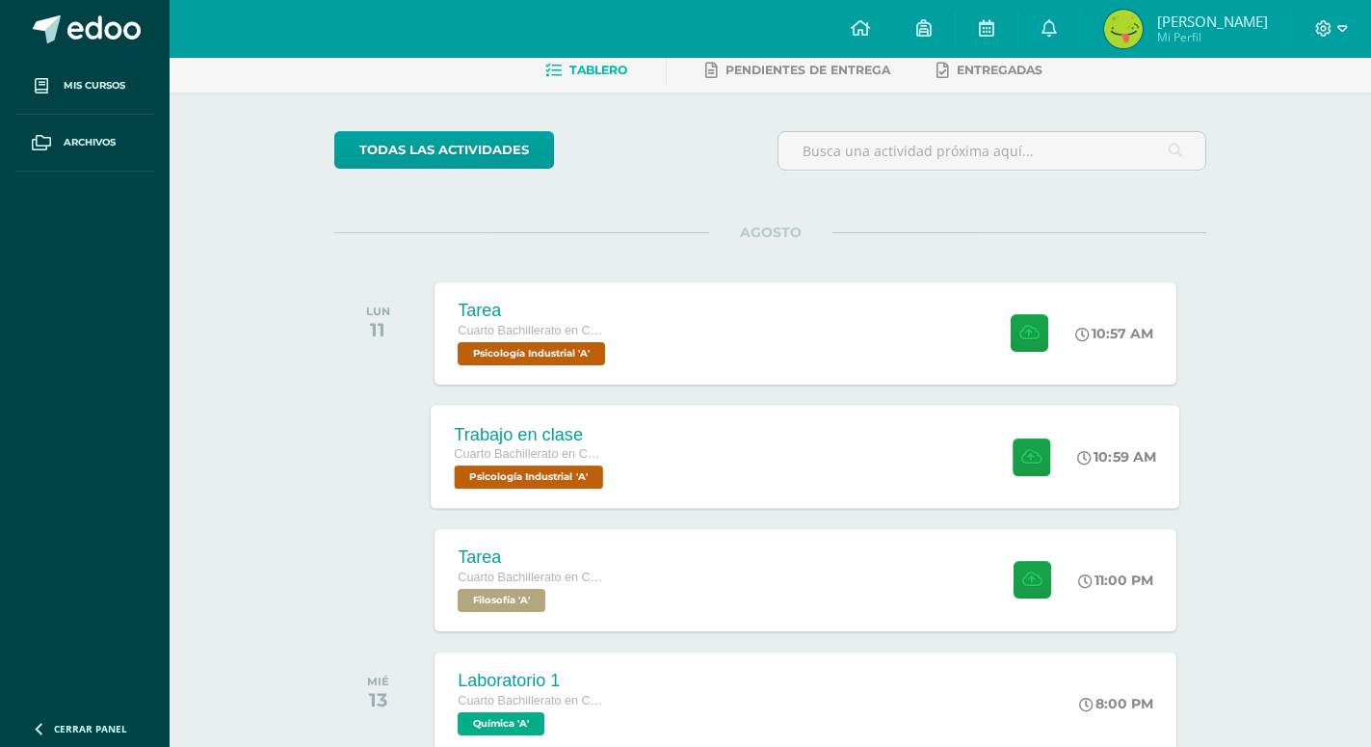
click at [966, 426] on div "Trabajo en clase Cuarto Bachillerato en CCLL en Diseño Grafico Psicología Indus…" at bounding box center [806, 456] width 749 height 103
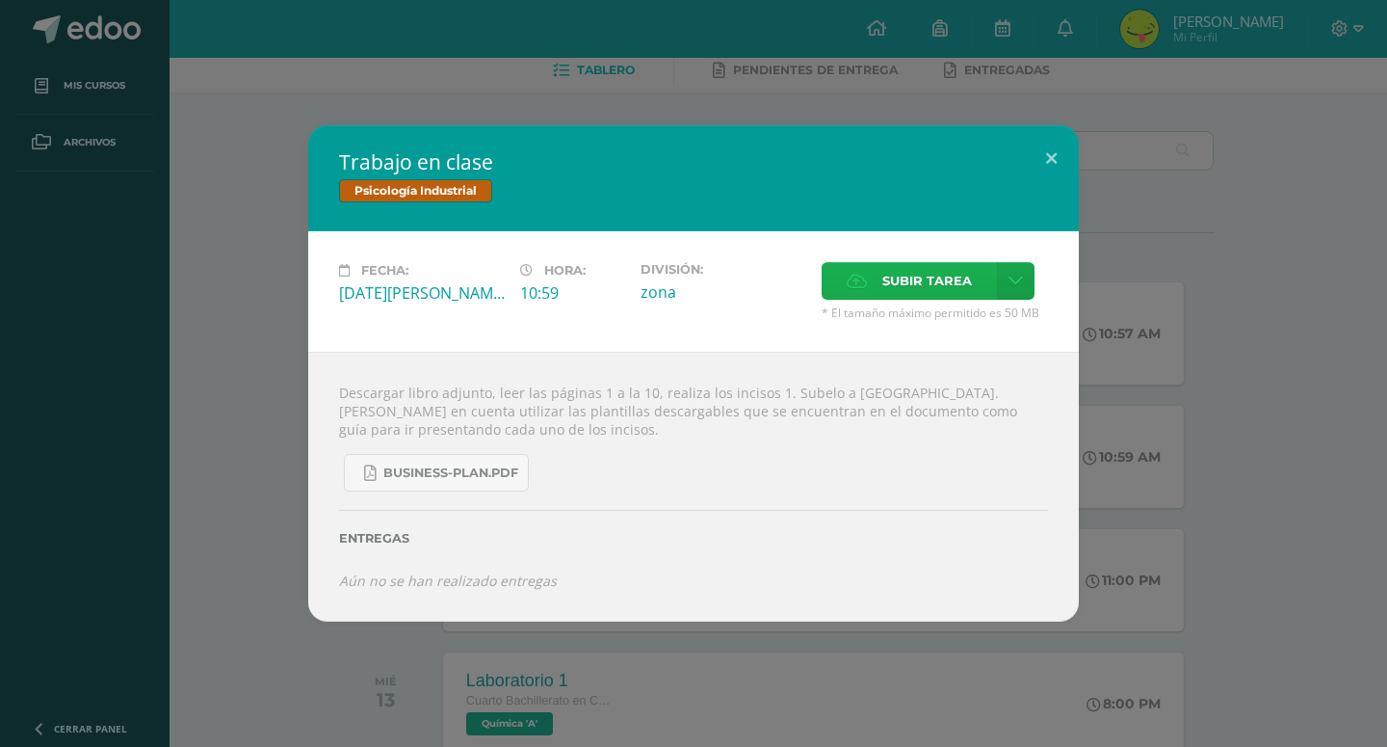
click at [924, 298] on span "Subir tarea" at bounding box center [927, 281] width 90 height 36
click at [0, 0] on input "Subir tarea" at bounding box center [0, 0] width 0 height 0
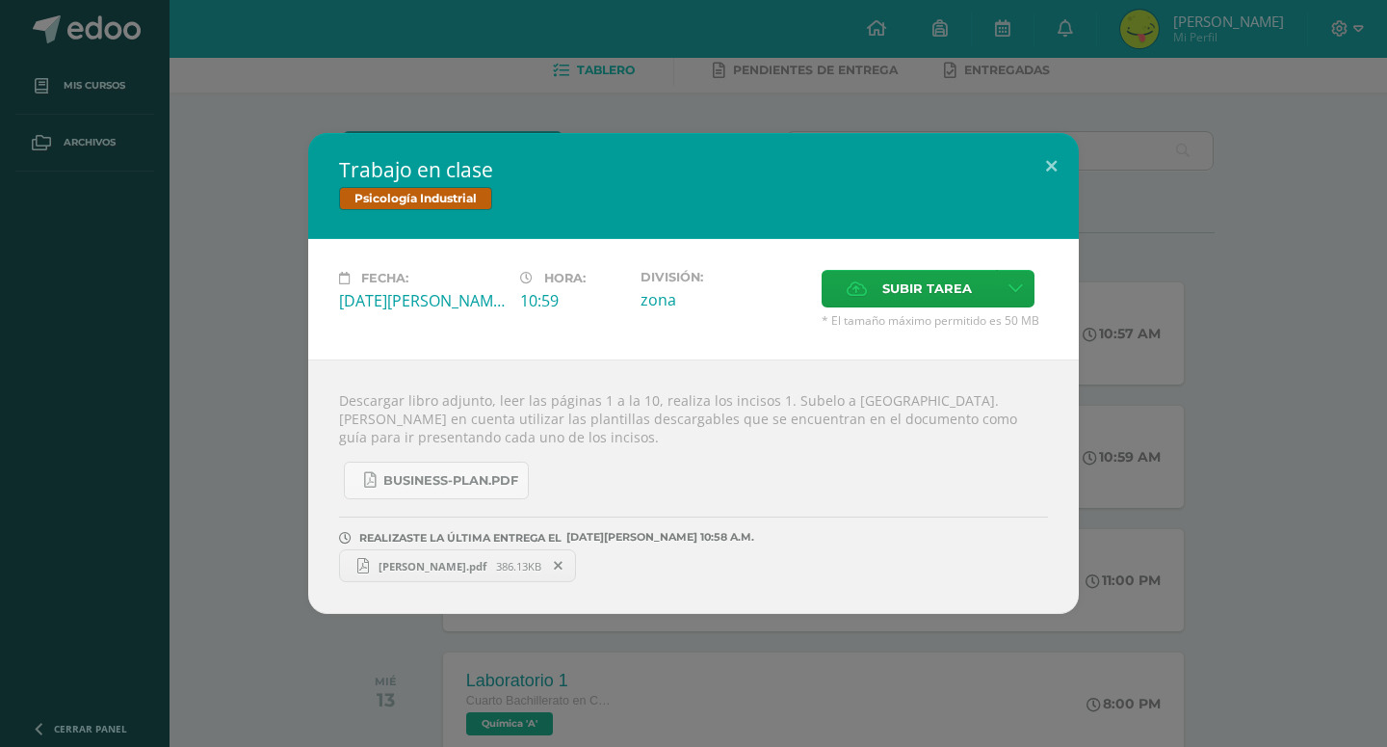
click at [383, 566] on span "Sueyi.pdf" at bounding box center [432, 566] width 127 height 14
click at [934, 304] on span "Subir tarea" at bounding box center [927, 289] width 90 height 36
click at [0, 0] on input "Subir tarea" at bounding box center [0, 0] width 0 height 0
click at [1280, 365] on div "Trabajo en clase Psicología Industrial Fecha: Lunes 11 de Agosto Hora: 10:59 Di…" at bounding box center [694, 373] width 1372 height 481
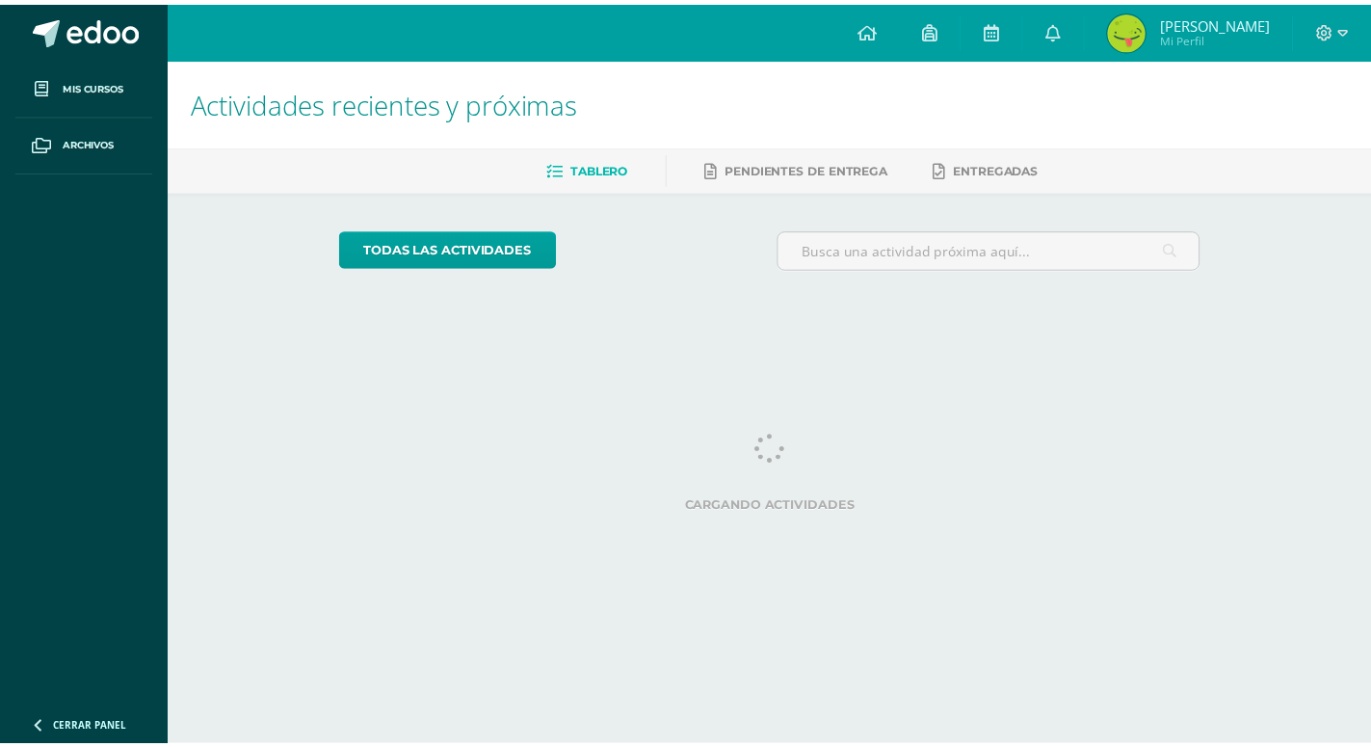
scroll to position [98, 0]
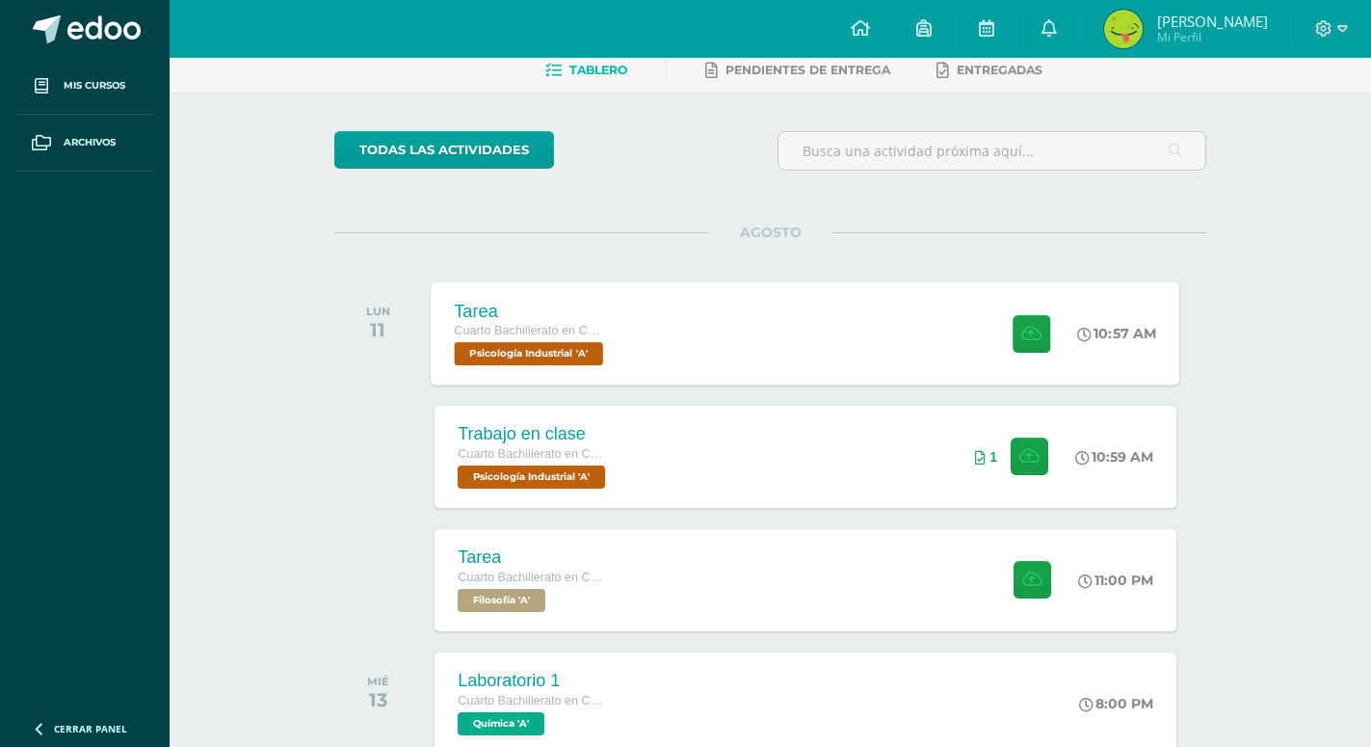
click at [973, 336] on div "Tarea Cuarto Bachillerato en CCLL en Diseño Grafico Psicología Industrial 'A' 1…" at bounding box center [806, 332] width 749 height 103
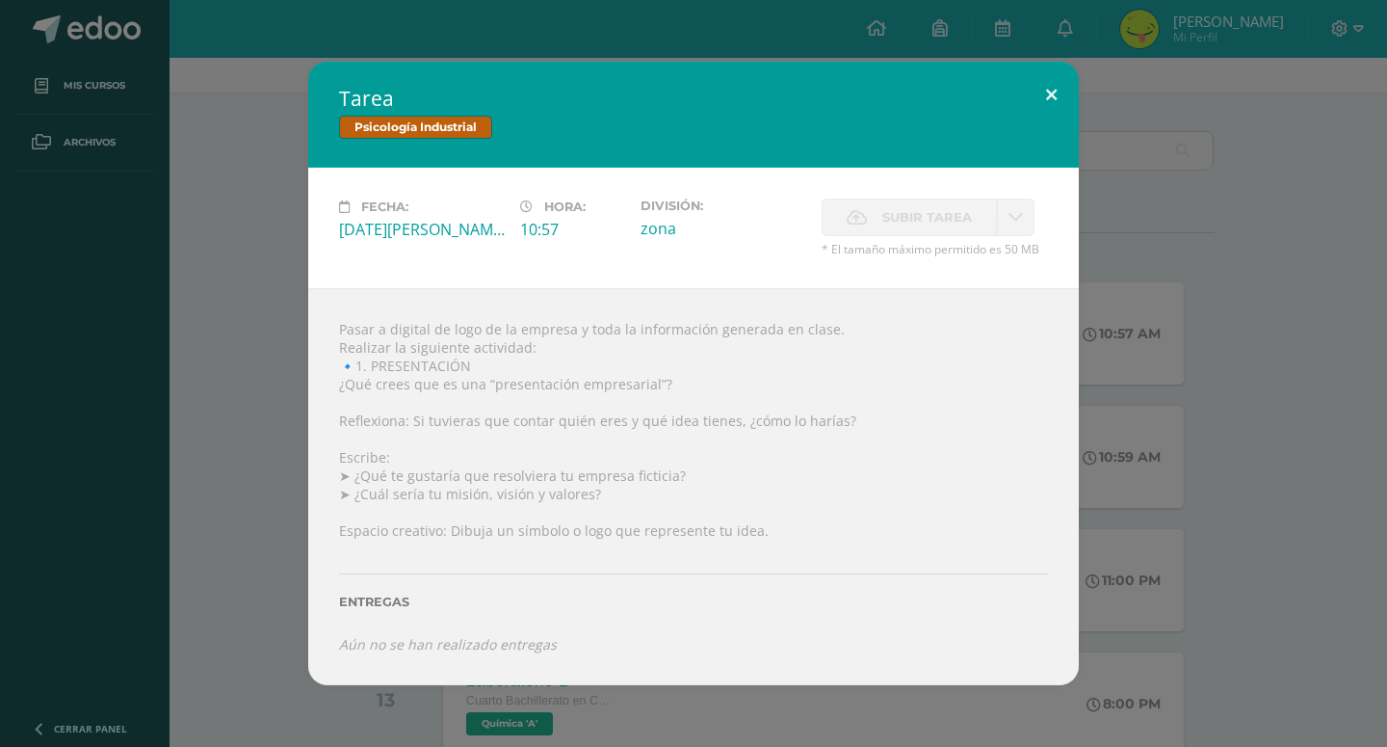
click at [1030, 127] on button at bounding box center [1051, 95] width 55 height 66
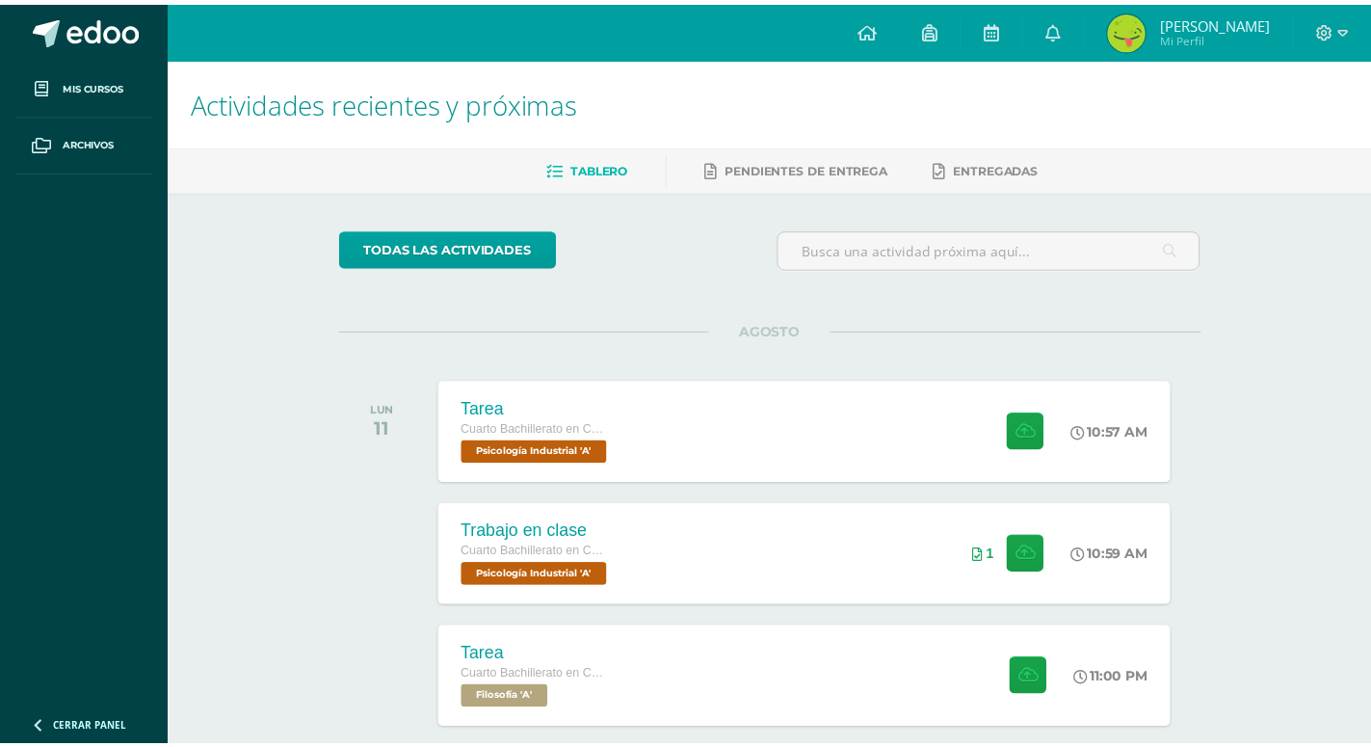
scroll to position [98, 0]
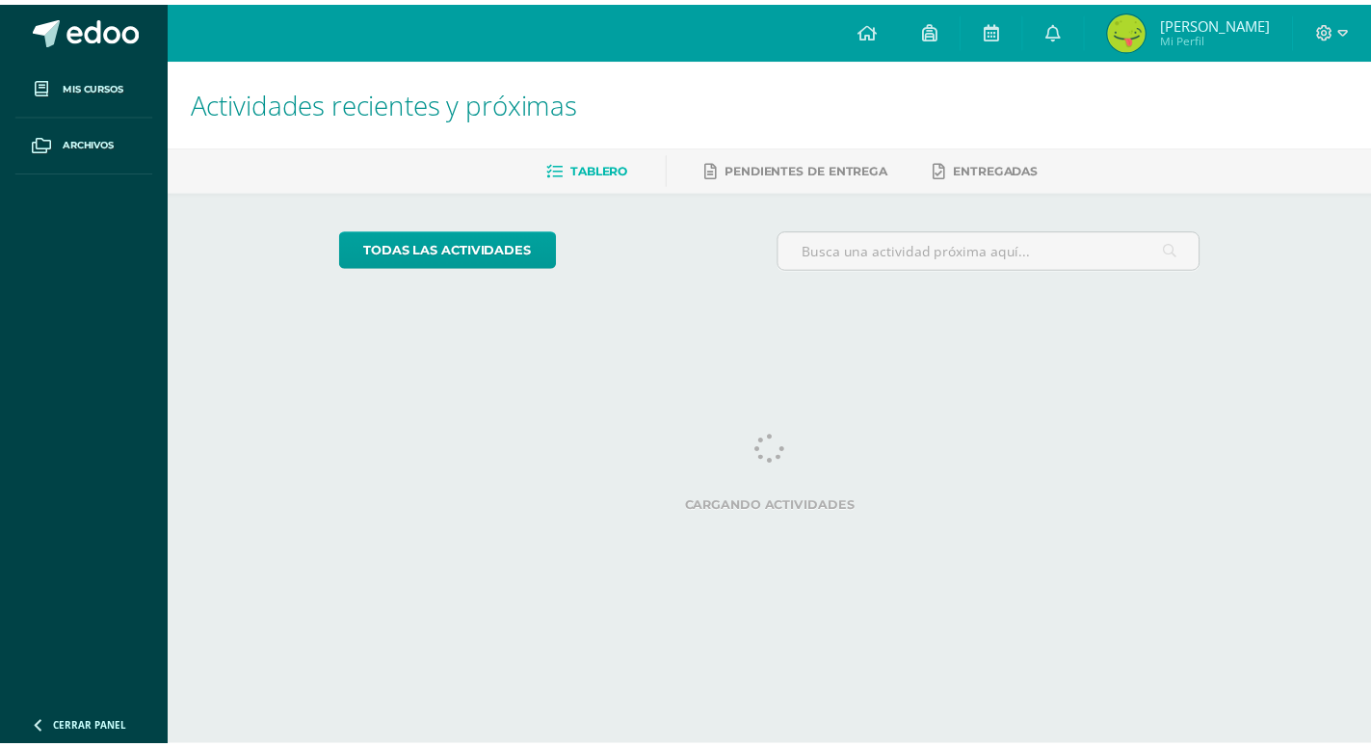
scroll to position [98, 0]
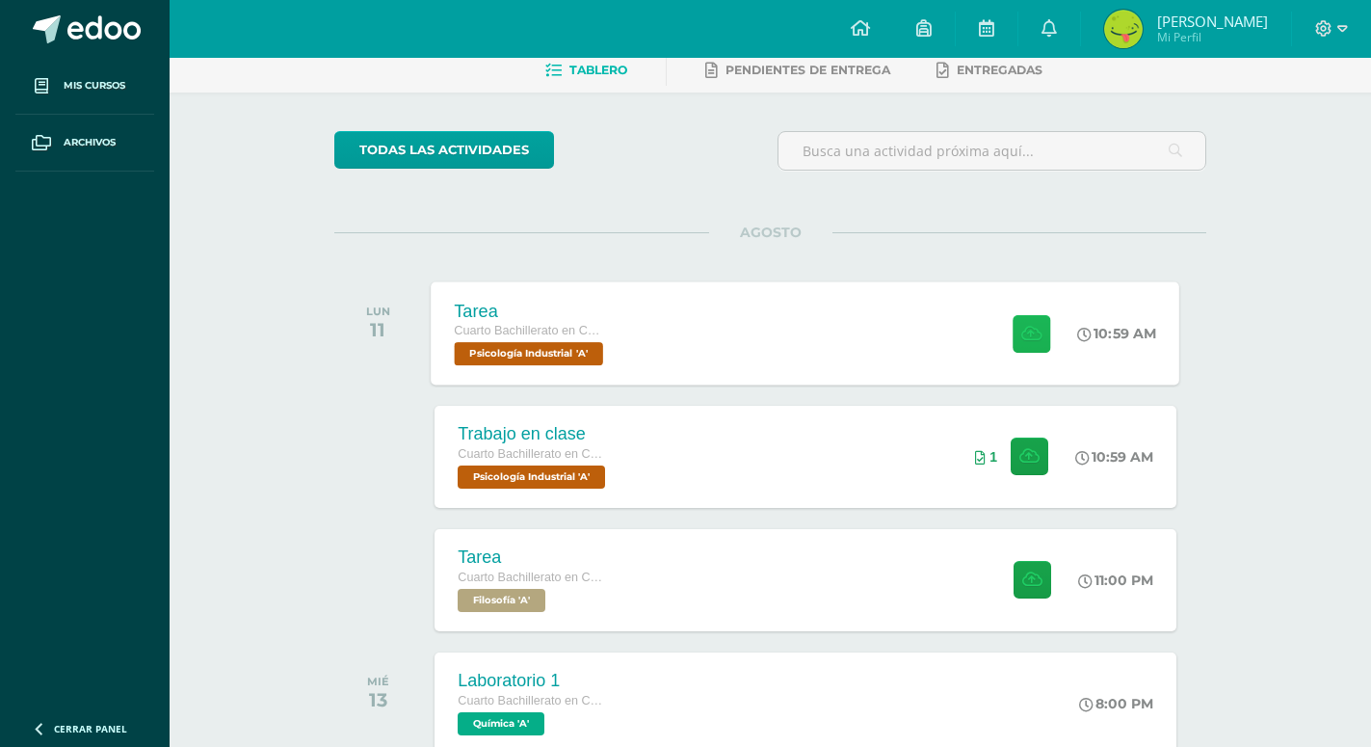
click at [1032, 326] on icon at bounding box center [1031, 333] width 20 height 16
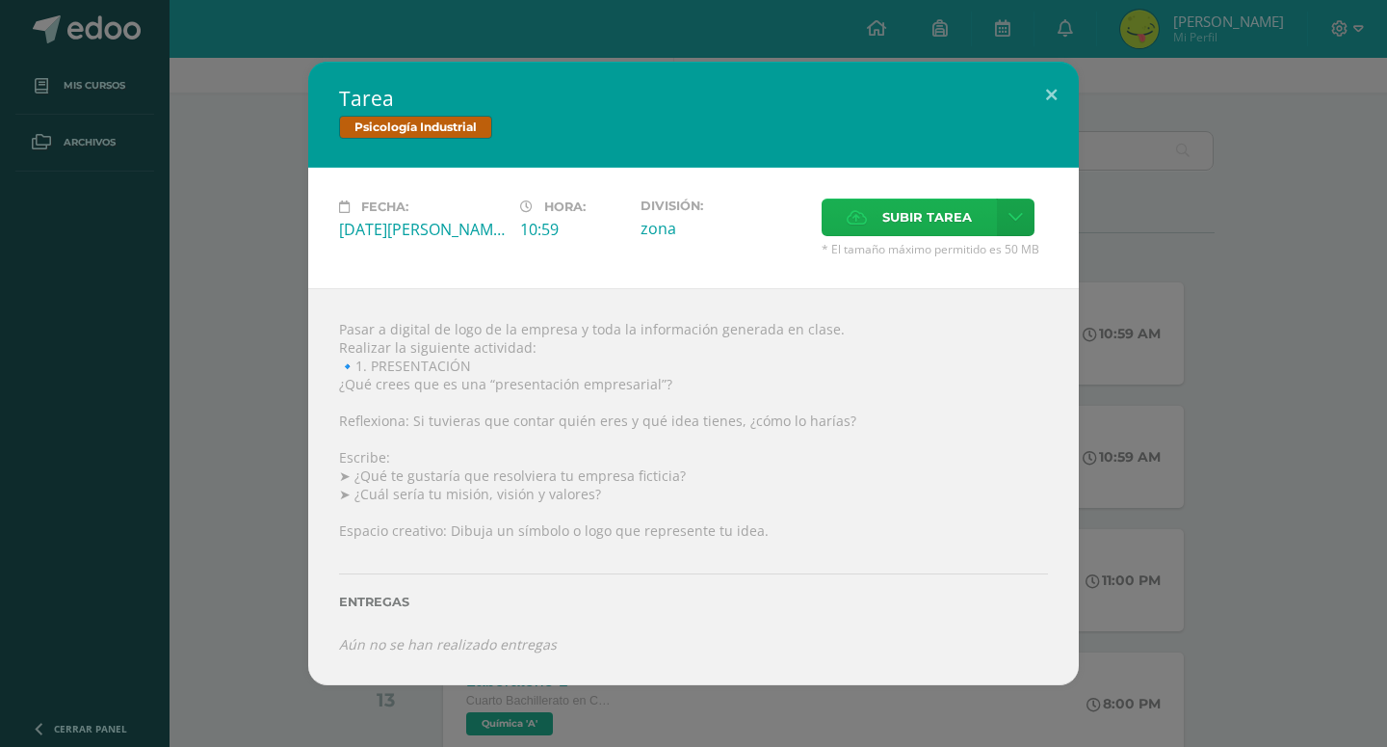
click at [908, 235] on span "Subir tarea" at bounding box center [927, 217] width 90 height 36
click at [0, 0] on input "Subir tarea" at bounding box center [0, 0] width 0 height 0
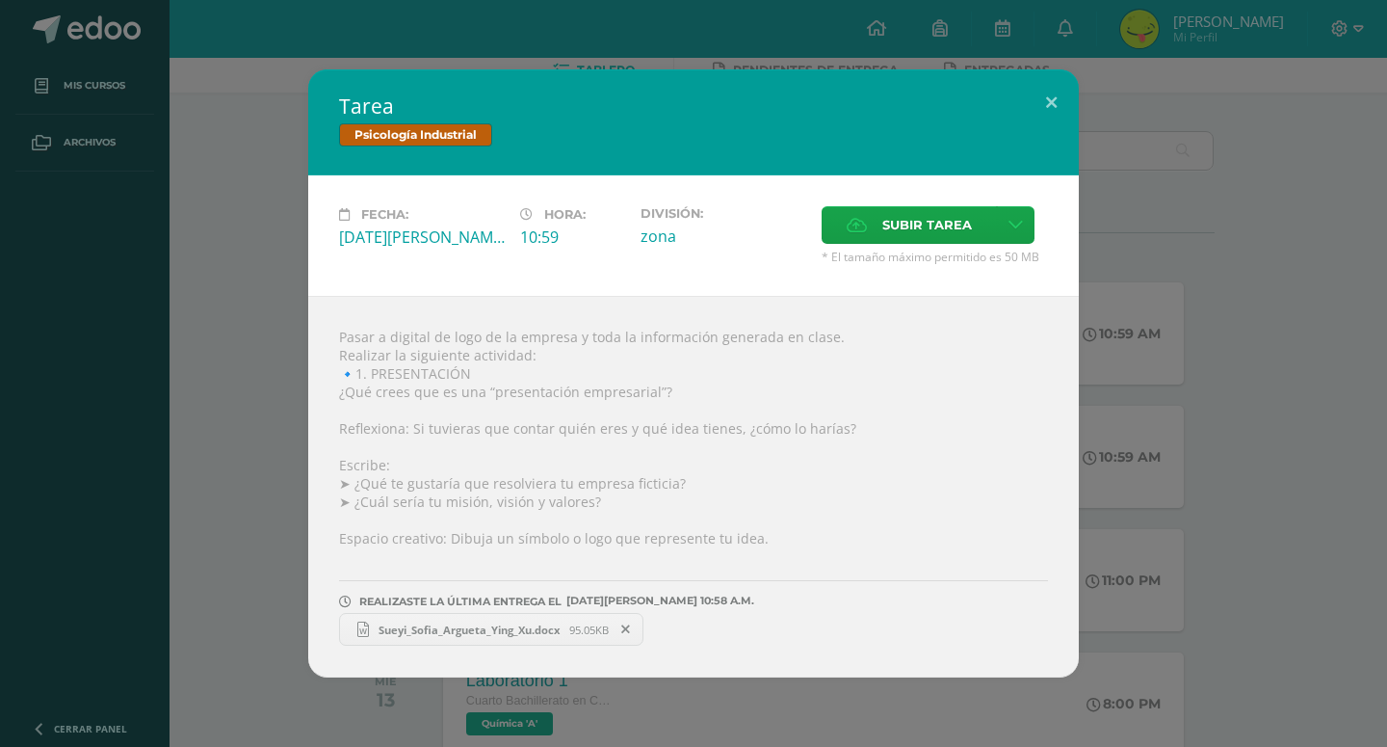
click at [1326, 338] on div "Tarea Psicología Industrial Fecha: Lunes 11 de Agosto Hora: 10:59 División: zon…" at bounding box center [694, 373] width 1372 height 608
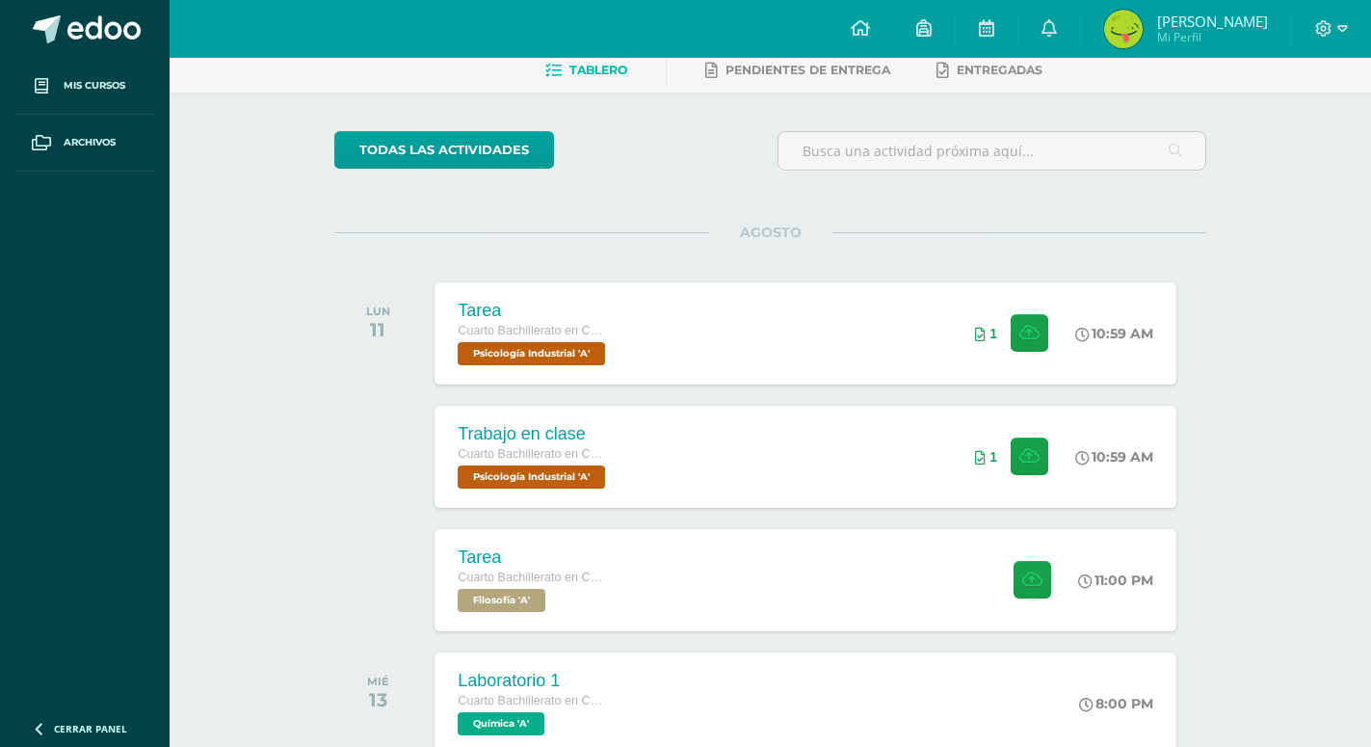
click at [955, 450] on div "1" at bounding box center [1012, 457] width 118 height 102
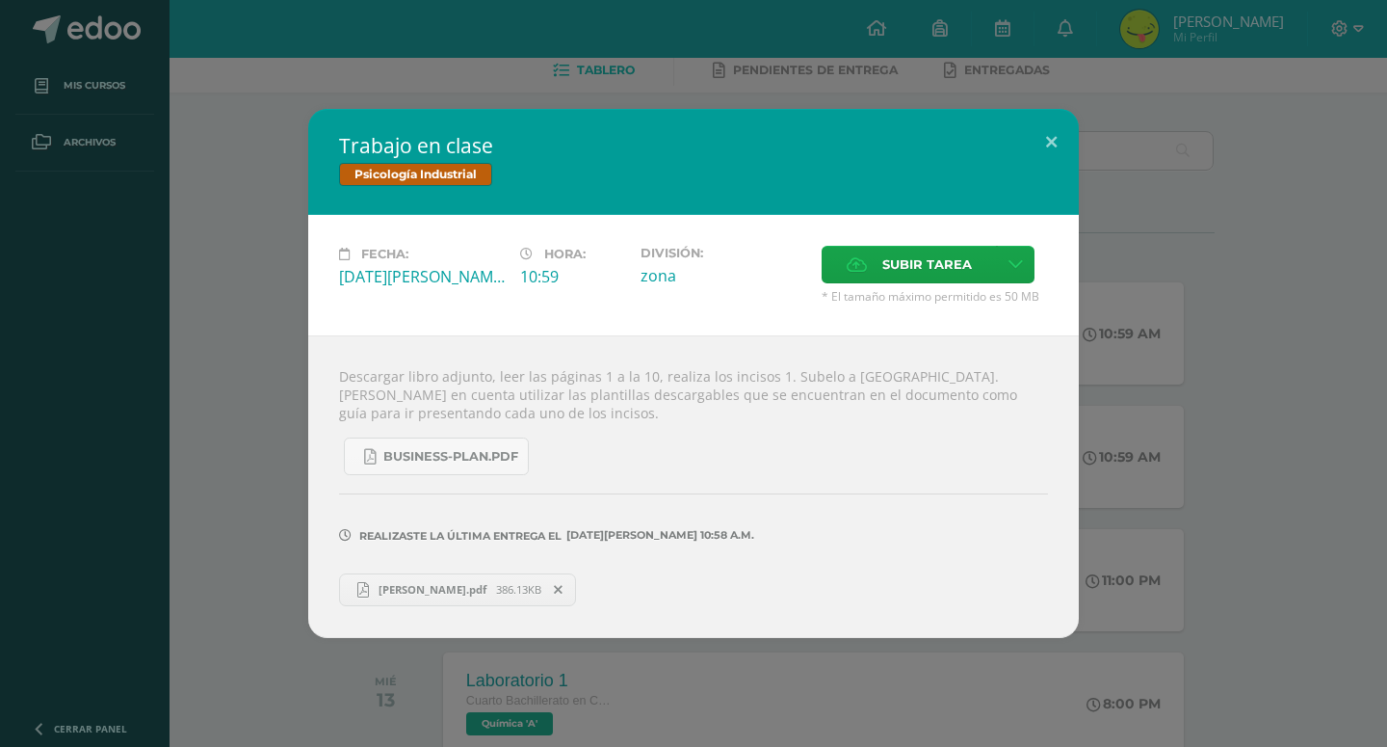
click at [448, 573] on link "Sueyi.pdf 386.13KB" at bounding box center [457, 589] width 237 height 33
click at [137, 579] on div "Trabajo en clase Psicología Industrial Fecha: Lunes 11 de Agosto Hora: 10:59 Di…" at bounding box center [694, 373] width 1372 height 528
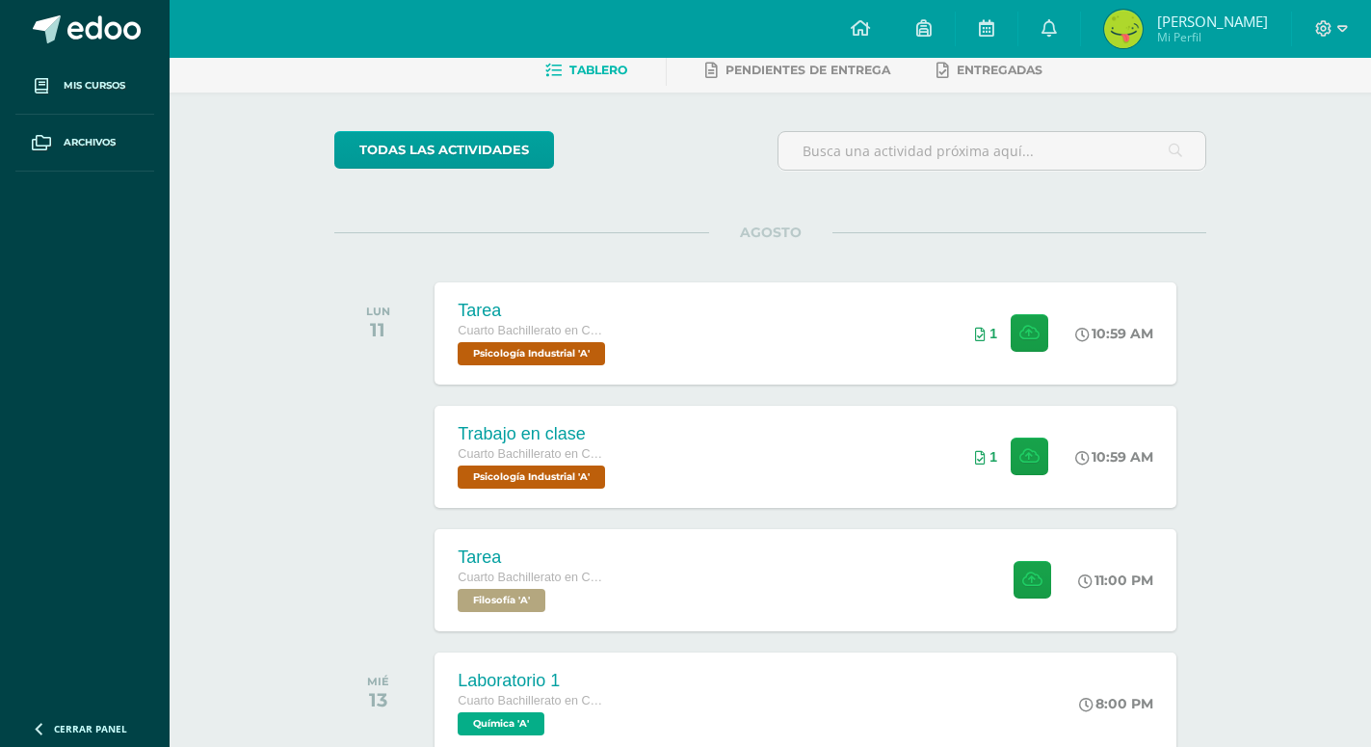
click at [1345, 41] on div at bounding box center [1331, 29] width 79 height 58
click at [1337, 33] on icon at bounding box center [1342, 28] width 11 height 17
click at [1264, 137] on span "Cerrar sesión" at bounding box center [1282, 131] width 87 height 18
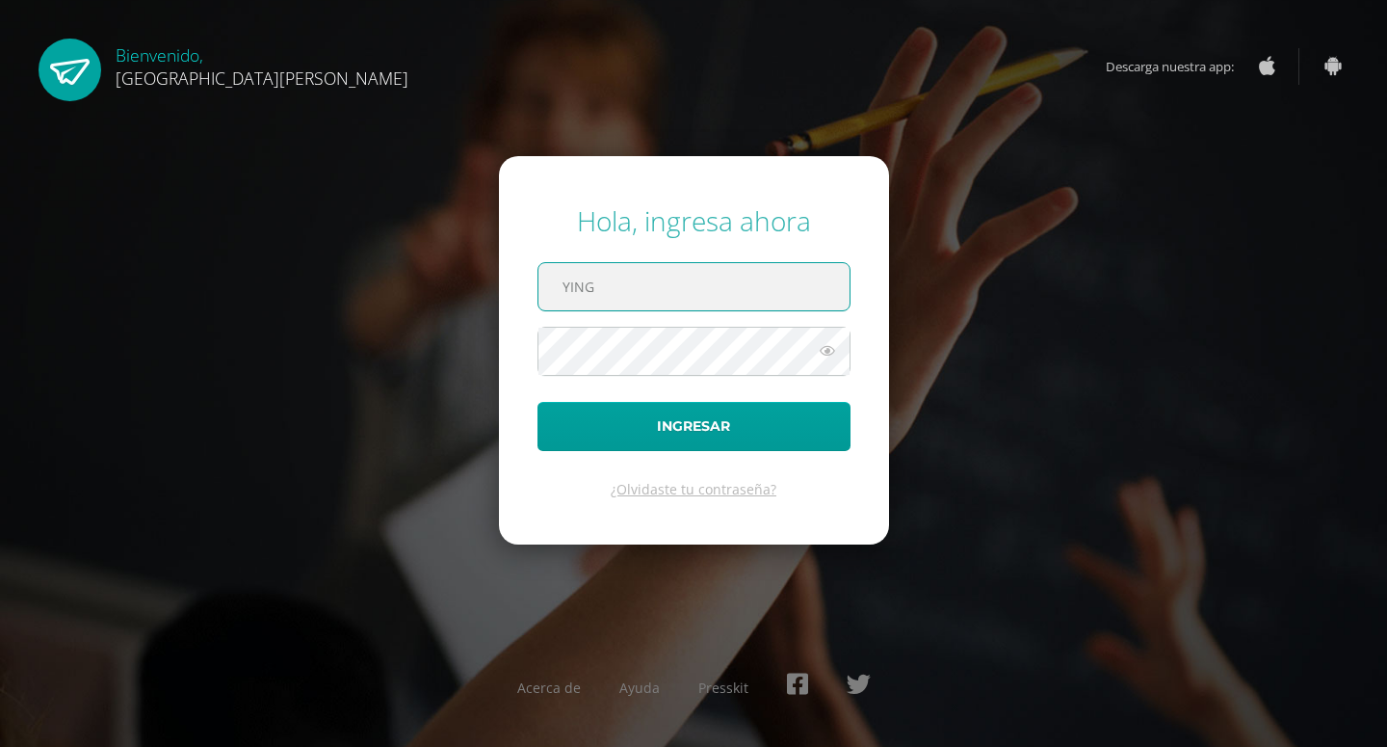
type input "YING"
